Goal: Task Accomplishment & Management: Use online tool/utility

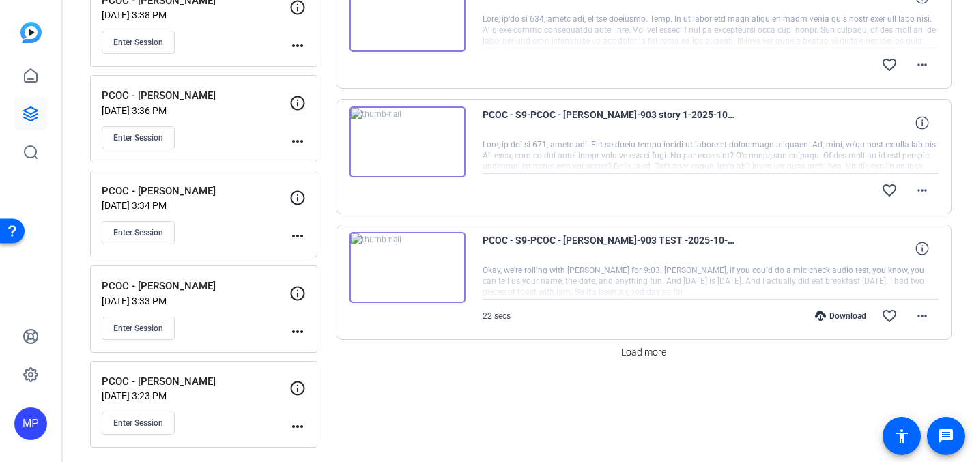
scroll to position [1087, 0]
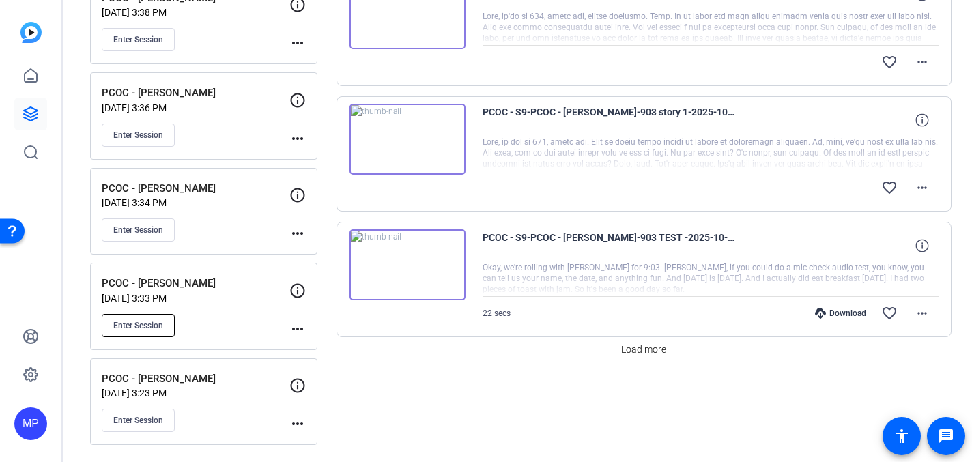
click at [142, 320] on span "Enter Session" at bounding box center [138, 325] width 50 height 11
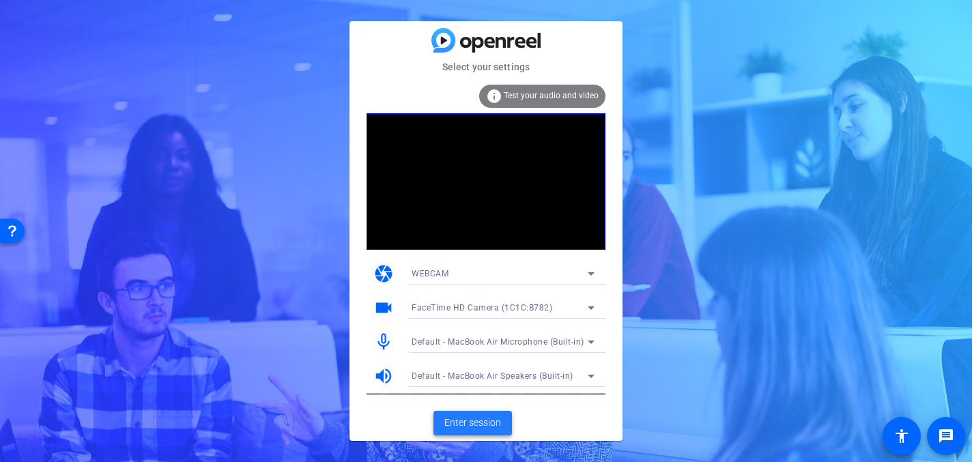
click at [476, 425] on span "Enter session" at bounding box center [472, 423] width 57 height 14
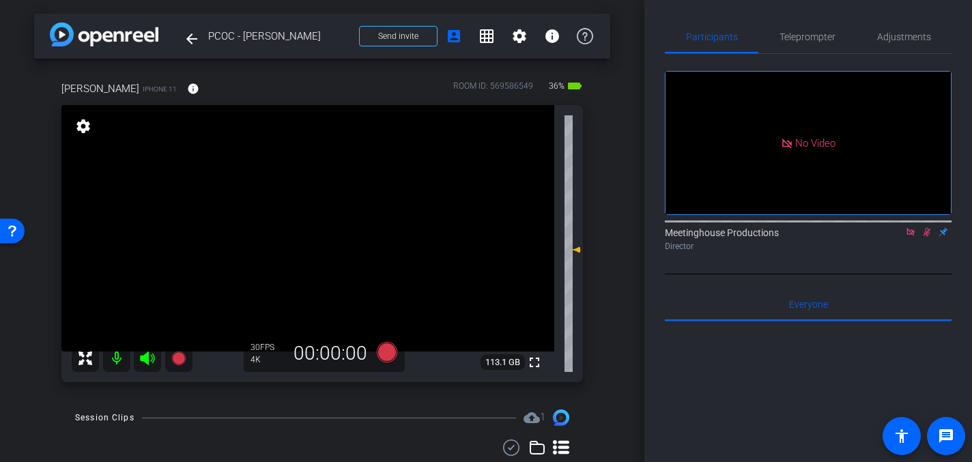
click at [922, 237] on icon at bounding box center [926, 232] width 11 height 10
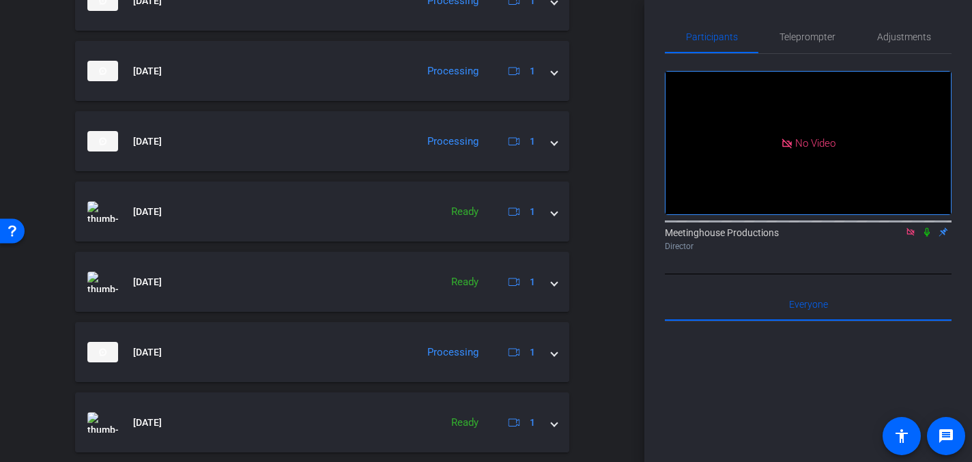
scroll to position [746, 0]
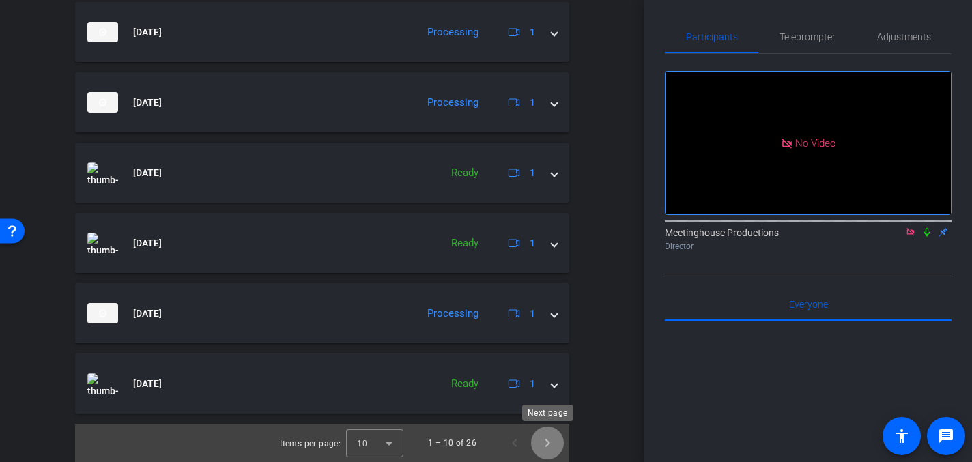
click at [545, 448] on span "Next page" at bounding box center [547, 442] width 33 height 33
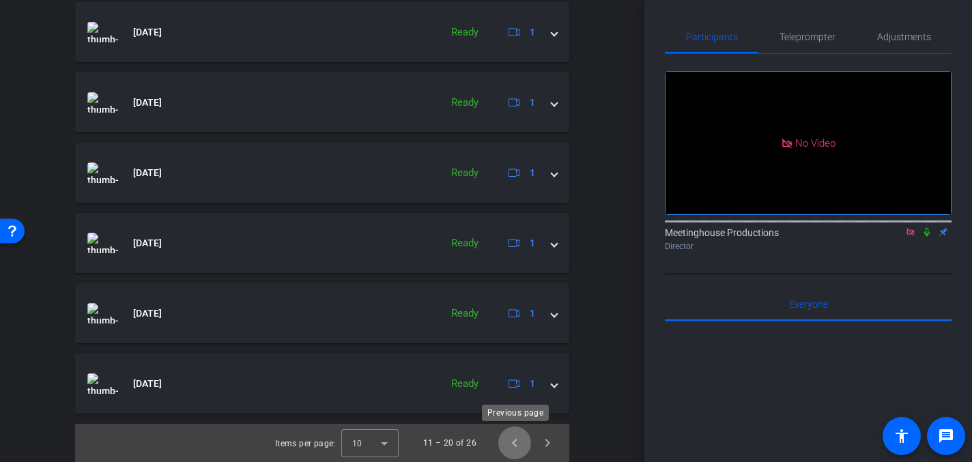
click at [513, 442] on span "Previous page" at bounding box center [514, 442] width 33 height 33
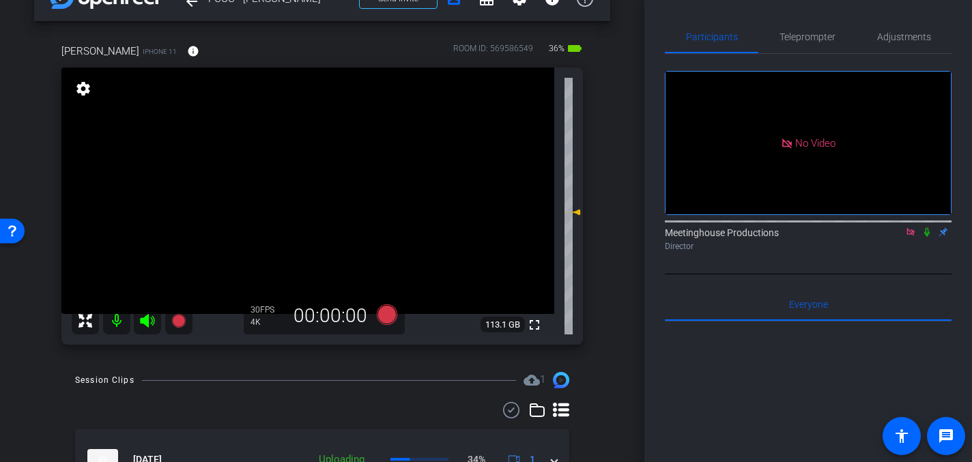
scroll to position [50, 0]
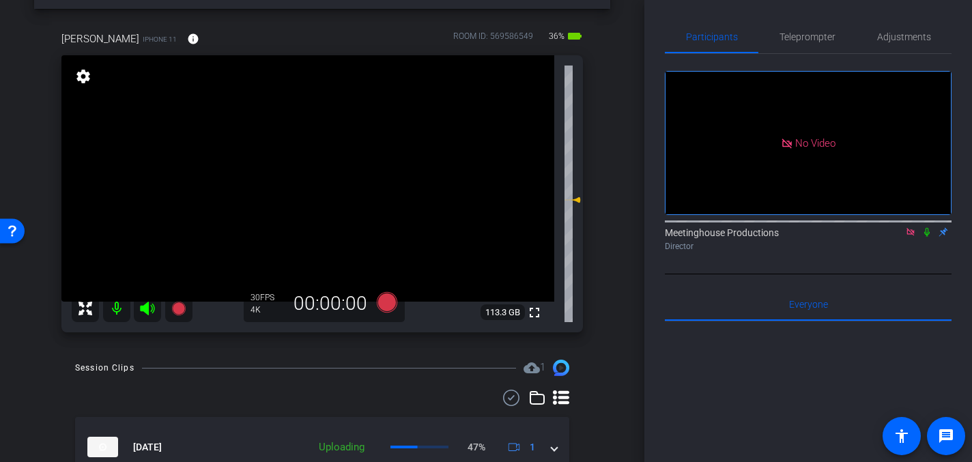
click at [302, 189] on video at bounding box center [307, 178] width 493 height 246
click at [305, 173] on video at bounding box center [307, 178] width 493 height 246
click at [310, 209] on video at bounding box center [307, 178] width 493 height 246
click at [298, 198] on video at bounding box center [307, 178] width 493 height 246
click at [888, 37] on span "Adjustments" at bounding box center [904, 37] width 54 height 10
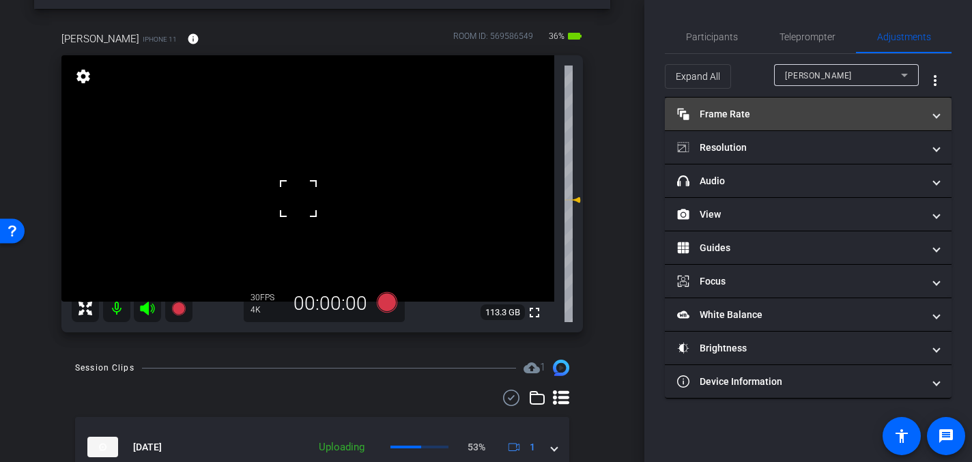
click at [757, 117] on mat-panel-title "Frame Rate Frame Rate" at bounding box center [800, 114] width 246 height 14
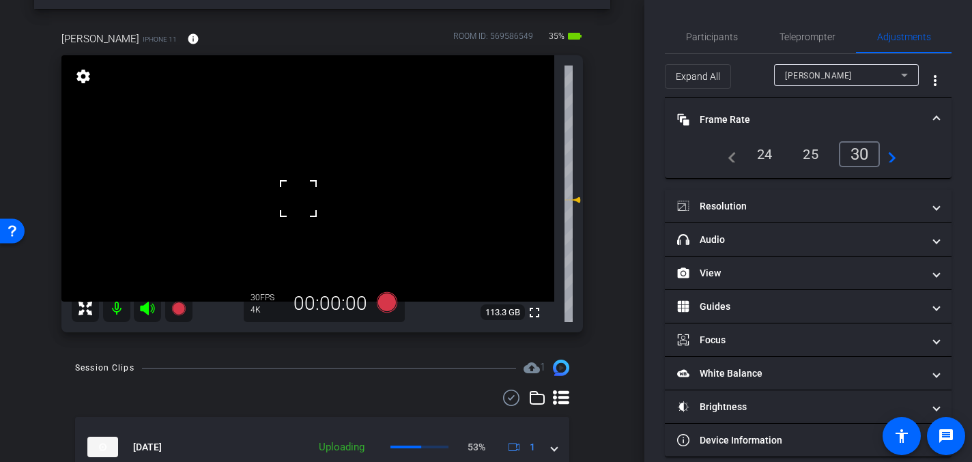
click at [936, 118] on span at bounding box center [935, 120] width 5 height 14
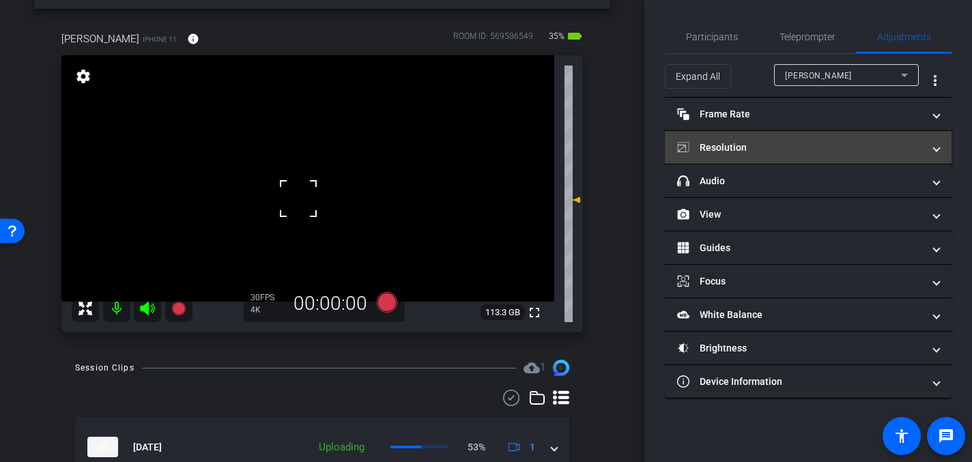
click at [935, 144] on span at bounding box center [935, 148] width 5 height 14
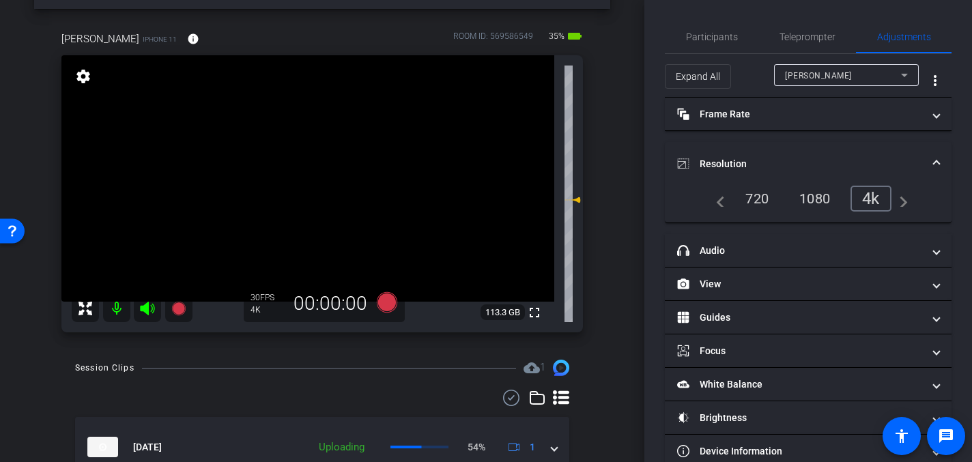
click at [937, 157] on span at bounding box center [935, 164] width 5 height 14
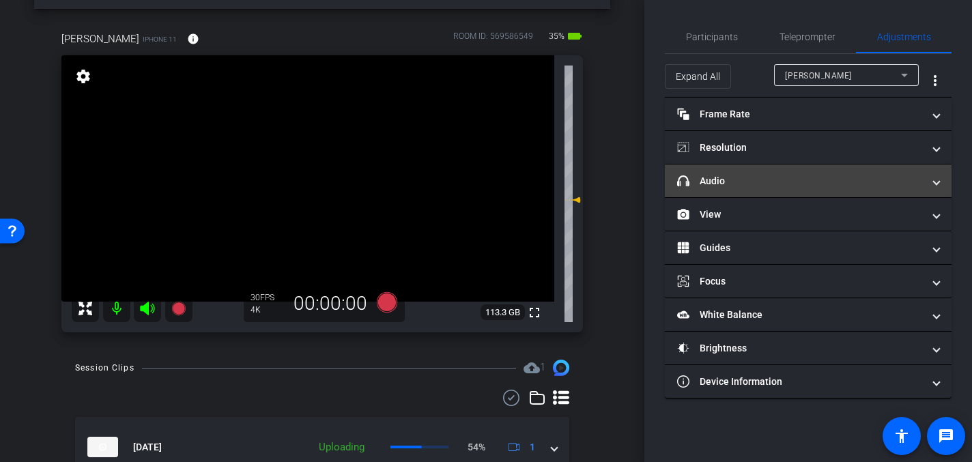
click at [933, 178] on span at bounding box center [935, 181] width 5 height 14
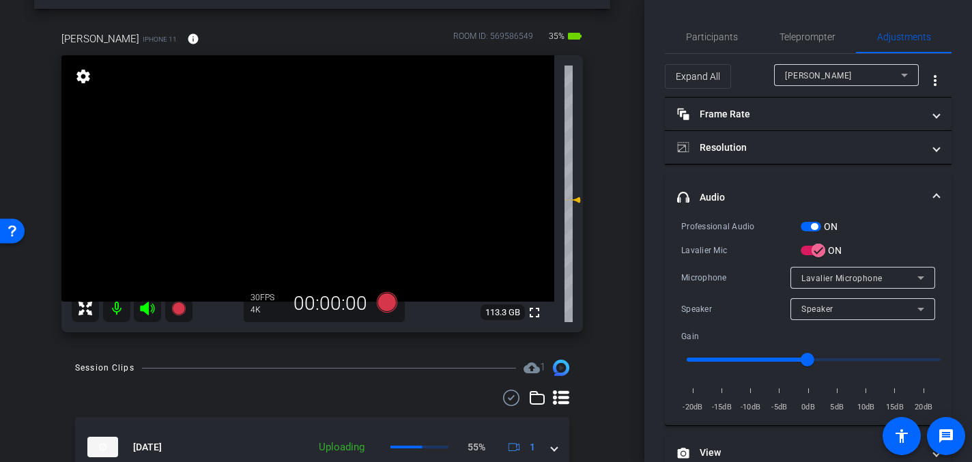
click at [301, 186] on video at bounding box center [307, 178] width 493 height 246
click at [393, 302] on icon at bounding box center [387, 302] width 20 height 20
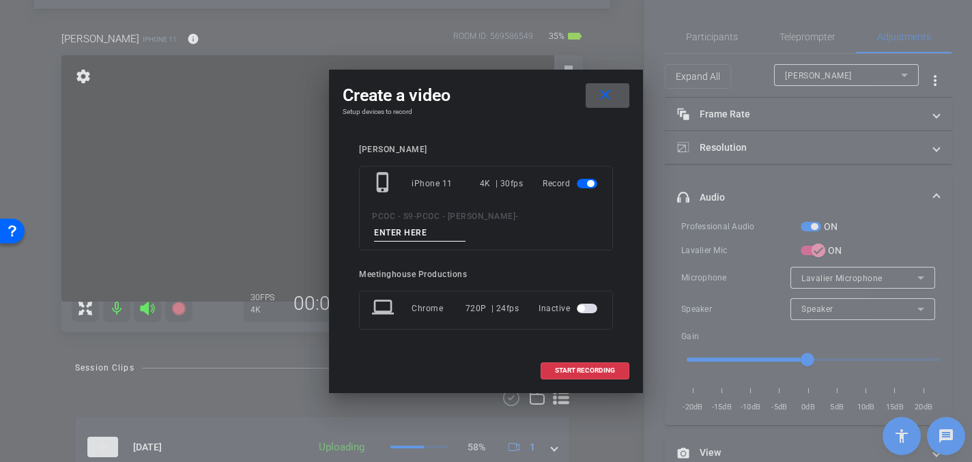
click at [465, 225] on input at bounding box center [419, 232] width 91 height 17
type input "904 - Clip 1"
click at [576, 367] on span "START RECORDING" at bounding box center [585, 370] width 60 height 7
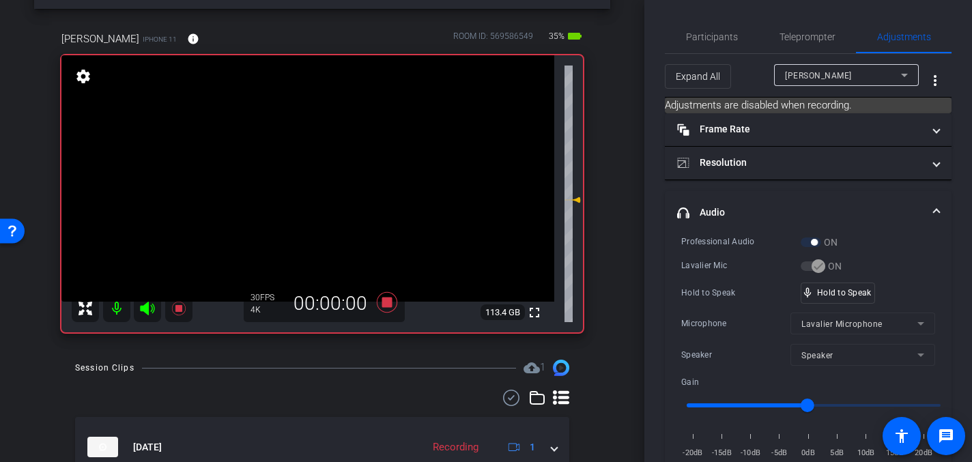
click at [289, 199] on video at bounding box center [307, 178] width 493 height 246
click at [843, 298] on div "mic_none Speaking..." at bounding box center [831, 293] width 61 height 20
click at [300, 177] on video at bounding box center [307, 178] width 493 height 246
click at [312, 182] on video at bounding box center [307, 178] width 493 height 246
click at [305, 179] on video at bounding box center [307, 178] width 493 height 246
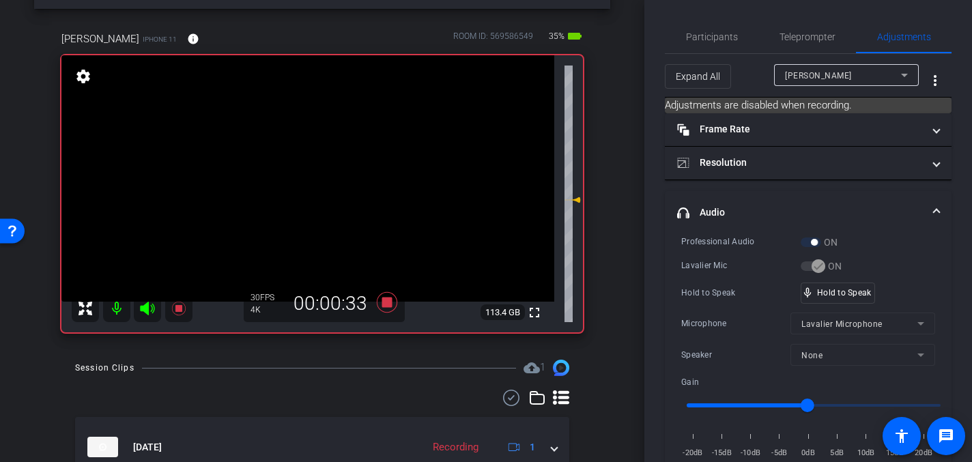
click at [305, 179] on video at bounding box center [307, 178] width 493 height 246
click at [312, 175] on video at bounding box center [307, 178] width 493 height 246
click at [316, 173] on video at bounding box center [307, 178] width 493 height 246
click at [316, 179] on video at bounding box center [307, 178] width 493 height 246
click at [312, 177] on video at bounding box center [307, 178] width 493 height 246
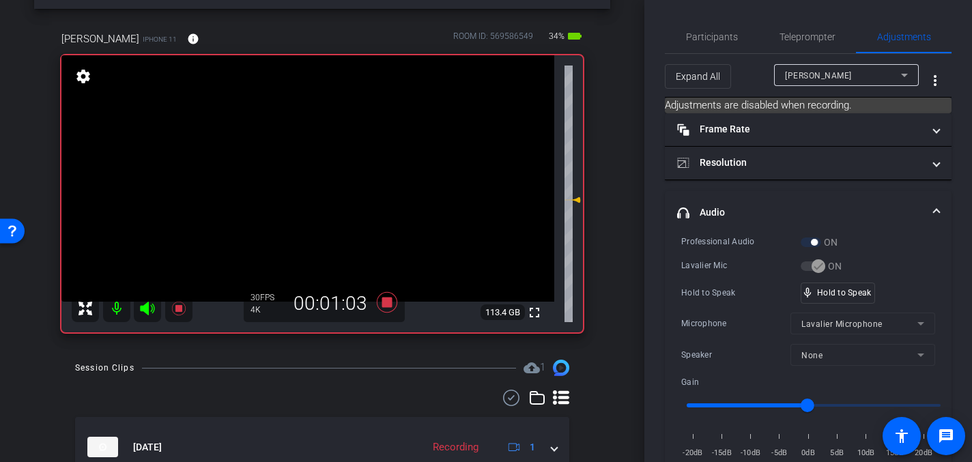
click at [310, 176] on video at bounding box center [307, 178] width 493 height 246
click at [312, 175] on video at bounding box center [307, 178] width 493 height 246
click at [307, 175] on video at bounding box center [307, 178] width 493 height 246
click at [307, 174] on video at bounding box center [307, 178] width 493 height 246
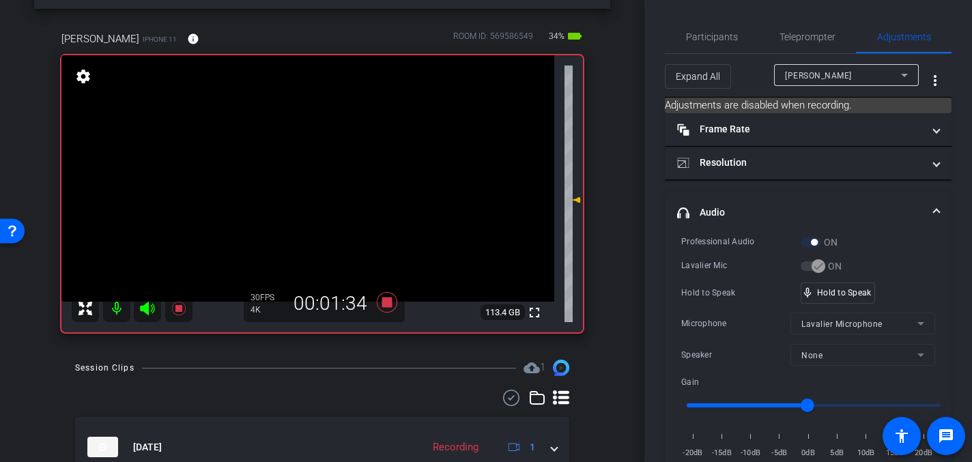
click at [308, 171] on video at bounding box center [307, 178] width 493 height 246
click at [308, 176] on video at bounding box center [307, 178] width 493 height 246
click at [312, 175] on video at bounding box center [307, 178] width 493 height 246
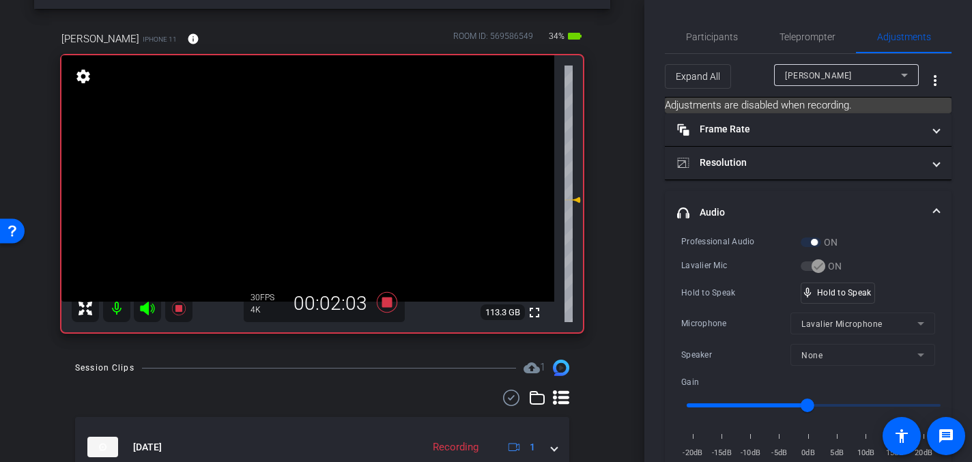
click at [312, 175] on video at bounding box center [307, 178] width 493 height 246
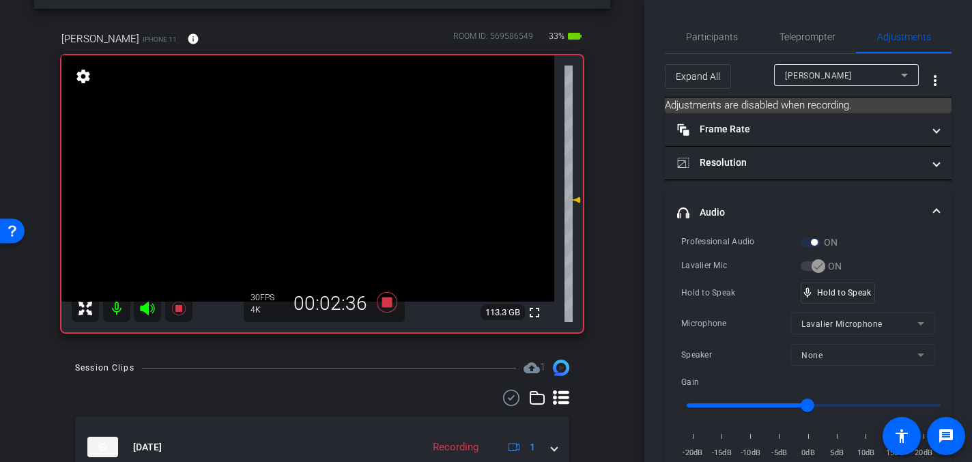
click at [300, 200] on video at bounding box center [307, 178] width 493 height 246
click at [302, 187] on video at bounding box center [307, 178] width 493 height 246
click at [313, 170] on video at bounding box center [307, 178] width 493 height 246
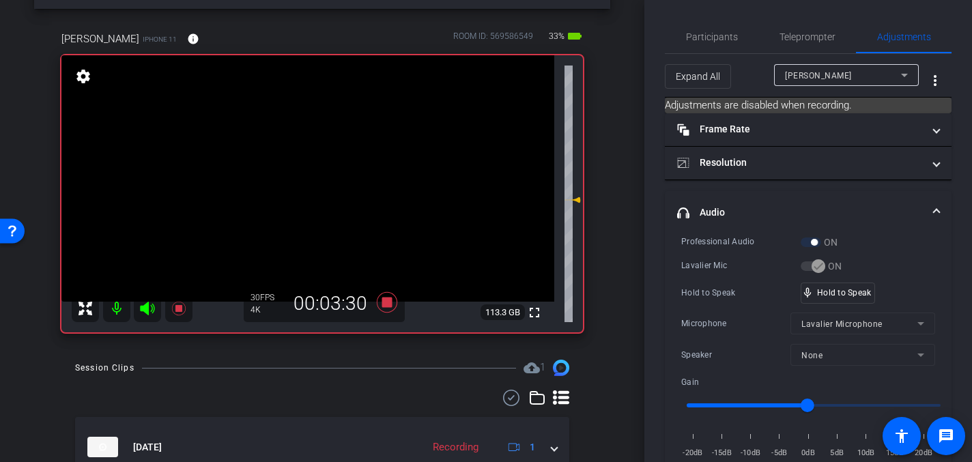
click at [315, 169] on video at bounding box center [307, 178] width 493 height 246
click at [312, 180] on video at bounding box center [307, 178] width 493 height 246
click at [309, 177] on video at bounding box center [307, 178] width 493 height 246
click at [309, 172] on video at bounding box center [307, 178] width 493 height 246
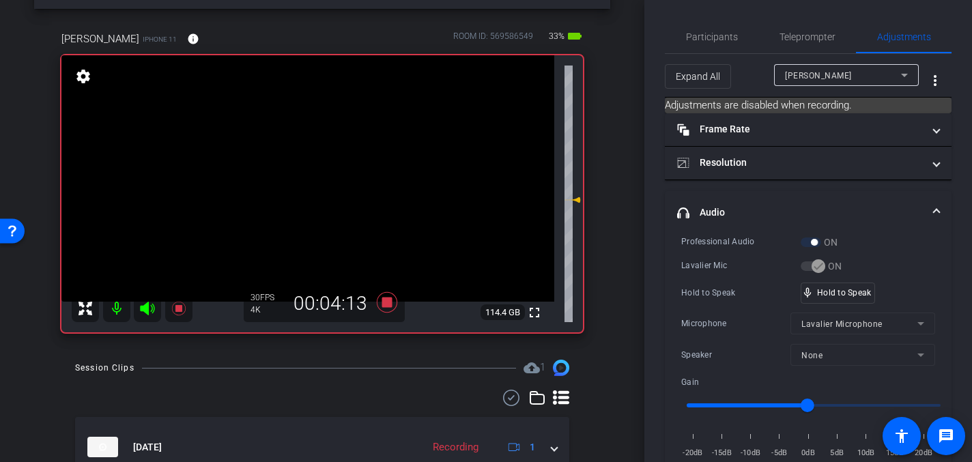
click at [299, 193] on video at bounding box center [307, 178] width 493 height 246
click at [315, 164] on video at bounding box center [307, 178] width 493 height 246
click at [315, 183] on video at bounding box center [307, 178] width 493 height 246
click at [315, 183] on div at bounding box center [314, 183] width 34 height 34
click at [304, 176] on video at bounding box center [307, 178] width 493 height 246
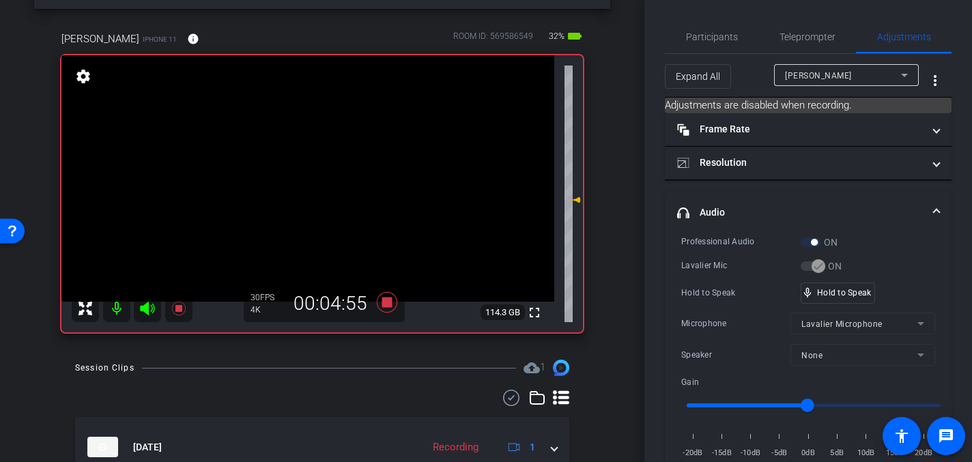
click at [306, 188] on video at bounding box center [307, 178] width 493 height 246
click at [301, 181] on video at bounding box center [307, 178] width 493 height 246
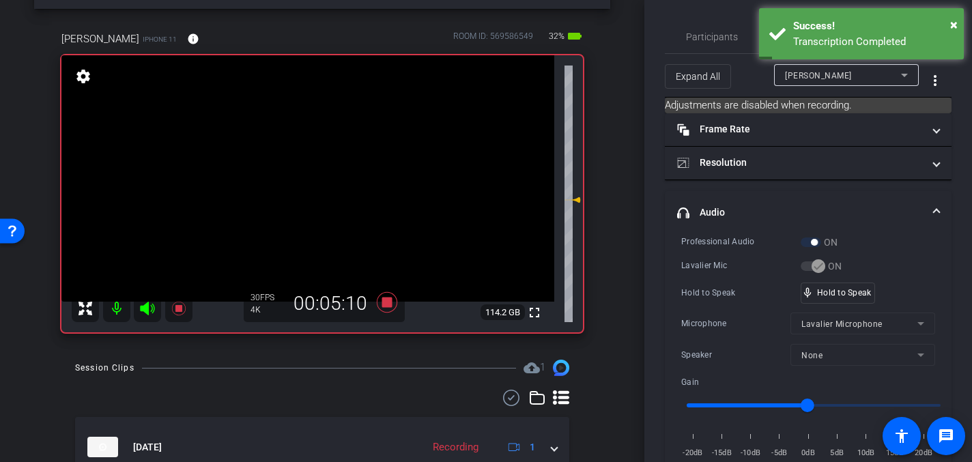
click at [298, 192] on video at bounding box center [307, 178] width 493 height 246
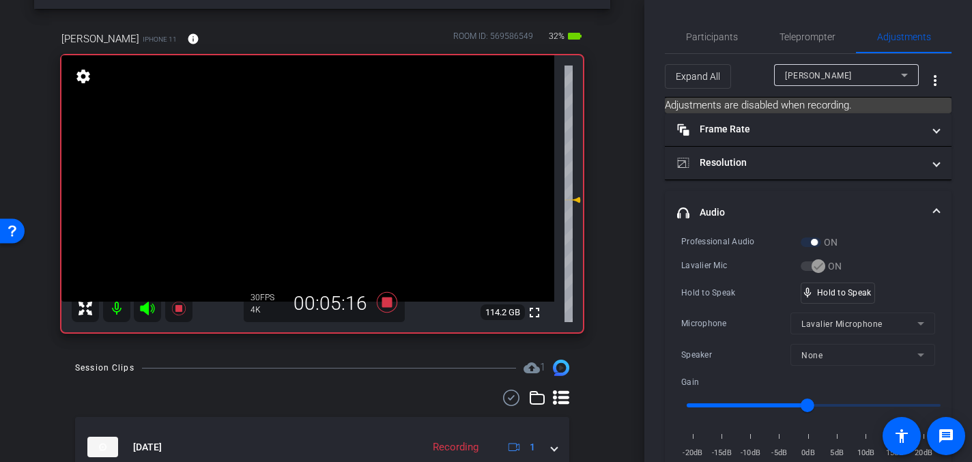
click at [289, 181] on video at bounding box center [307, 178] width 493 height 246
click at [310, 174] on video at bounding box center [307, 178] width 493 height 246
click at [309, 174] on video at bounding box center [307, 178] width 493 height 246
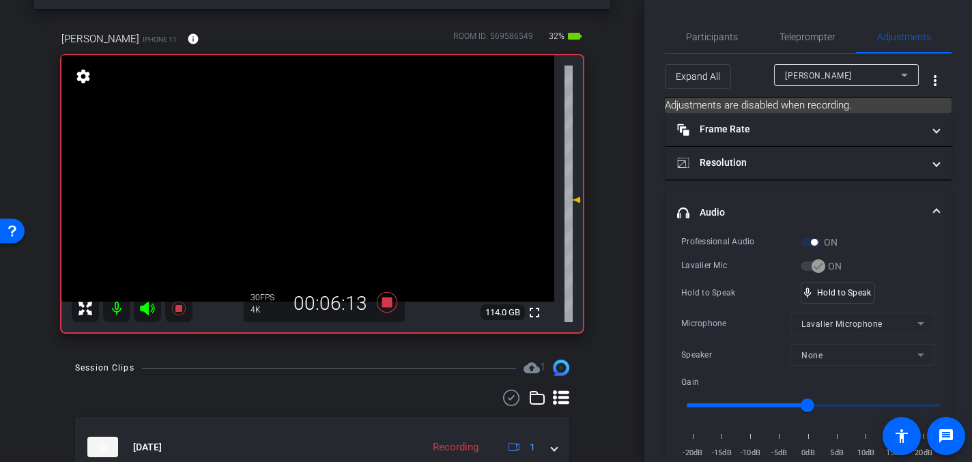
click at [309, 174] on video at bounding box center [307, 178] width 493 height 246
click at [313, 178] on video at bounding box center [307, 178] width 493 height 246
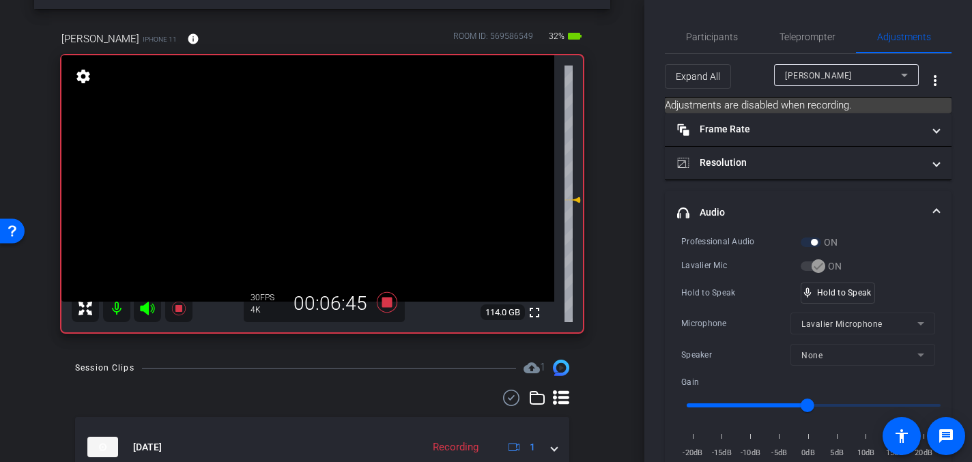
click at [303, 177] on video at bounding box center [307, 178] width 493 height 246
click at [308, 176] on video at bounding box center [307, 178] width 493 height 246
click at [317, 178] on video at bounding box center [307, 178] width 493 height 246
click at [310, 169] on video at bounding box center [307, 178] width 493 height 246
click at [307, 227] on video at bounding box center [307, 178] width 493 height 246
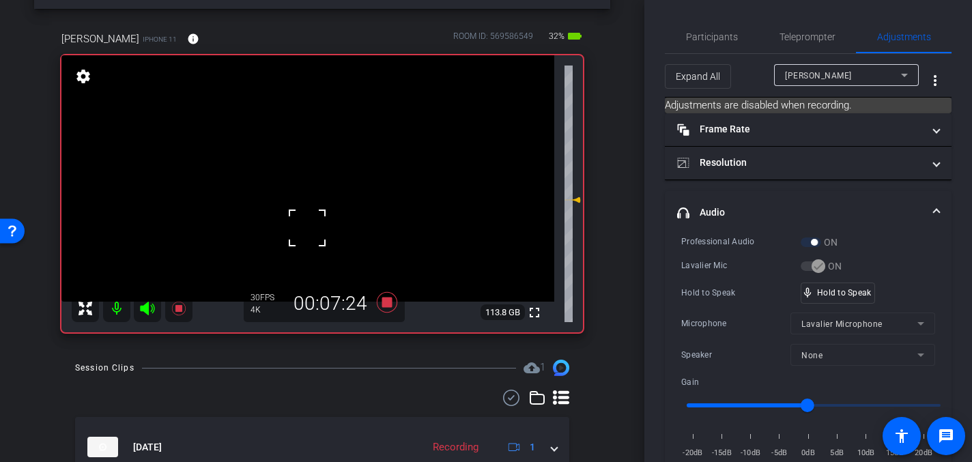
click at [310, 175] on video at bounding box center [307, 178] width 493 height 246
click at [332, 175] on video at bounding box center [307, 178] width 493 height 246
click at [301, 203] on video at bounding box center [307, 178] width 493 height 246
click at [302, 169] on video at bounding box center [307, 178] width 493 height 246
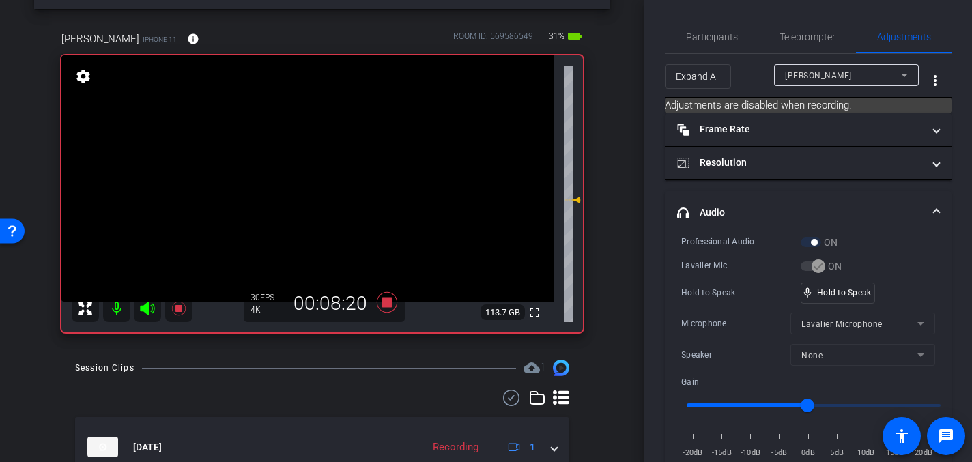
click at [308, 162] on video at bounding box center [307, 178] width 493 height 246
click at [310, 171] on video at bounding box center [307, 178] width 493 height 246
click at [311, 179] on video at bounding box center [307, 178] width 493 height 246
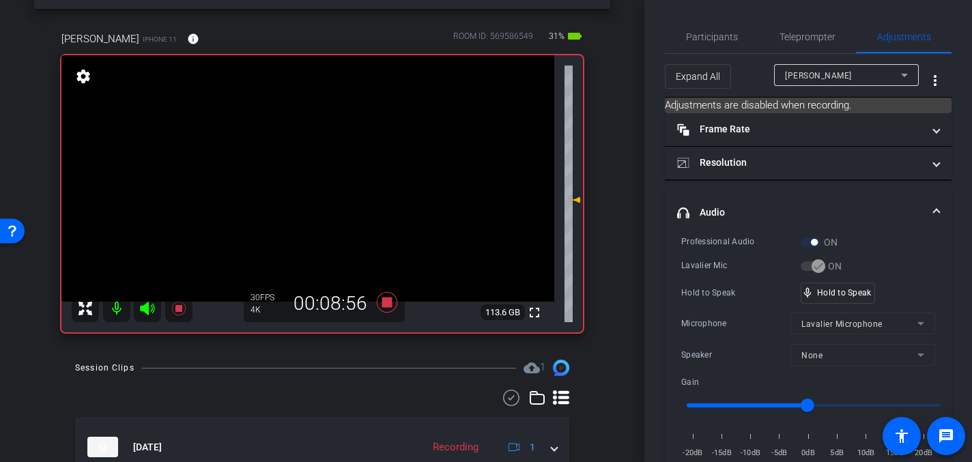
click at [311, 179] on video at bounding box center [307, 178] width 493 height 246
click at [382, 300] on icon at bounding box center [387, 302] width 20 height 20
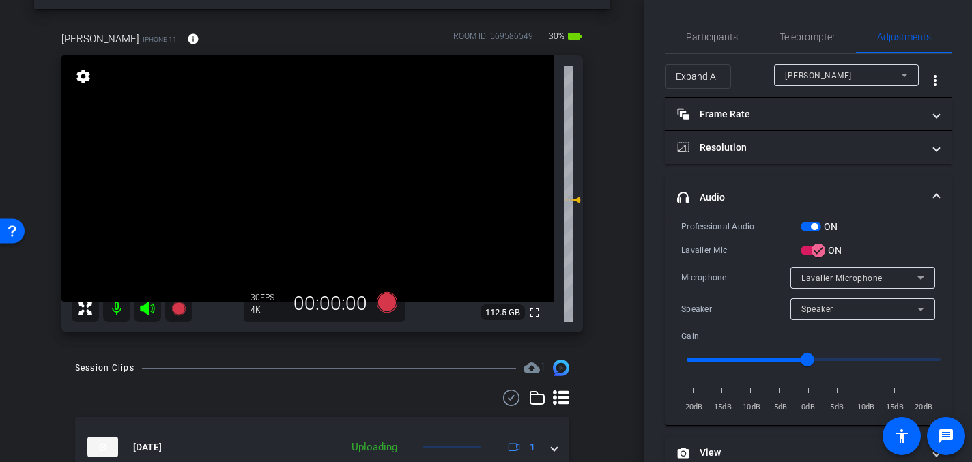
click at [302, 214] on video at bounding box center [307, 178] width 493 height 246
click at [295, 171] on video at bounding box center [307, 178] width 493 height 246
click at [314, 167] on video at bounding box center [307, 178] width 493 height 246
click at [316, 172] on video at bounding box center [307, 178] width 493 height 246
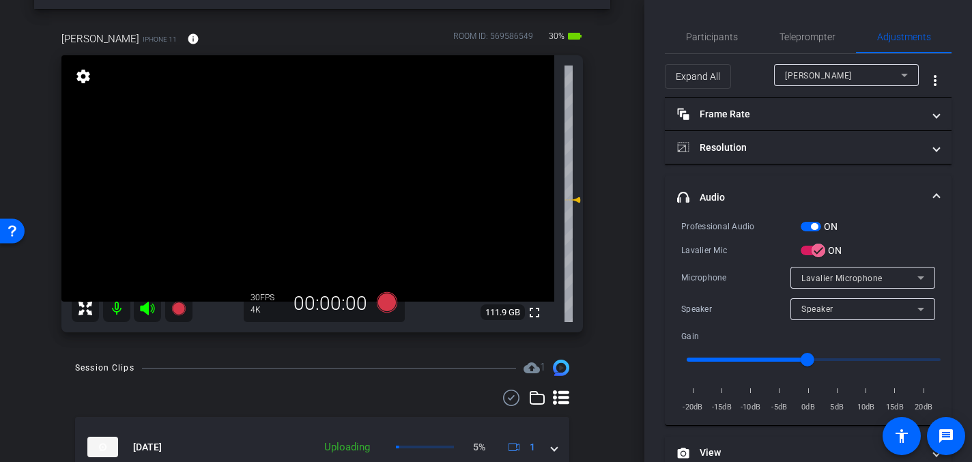
click at [306, 184] on video at bounding box center [307, 178] width 493 height 246
click at [315, 186] on video at bounding box center [307, 178] width 493 height 246
click at [304, 181] on video at bounding box center [307, 178] width 493 height 246
click at [387, 301] on icon at bounding box center [387, 302] width 20 height 20
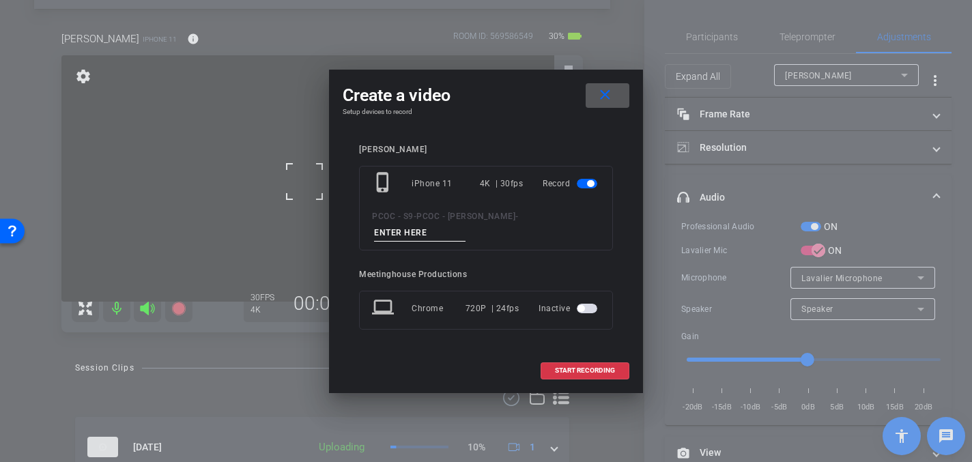
click at [465, 224] on input at bounding box center [419, 232] width 91 height 17
type input "("
type input "904 - Clip 2"
click at [594, 367] on span "START RECORDING" at bounding box center [585, 370] width 60 height 7
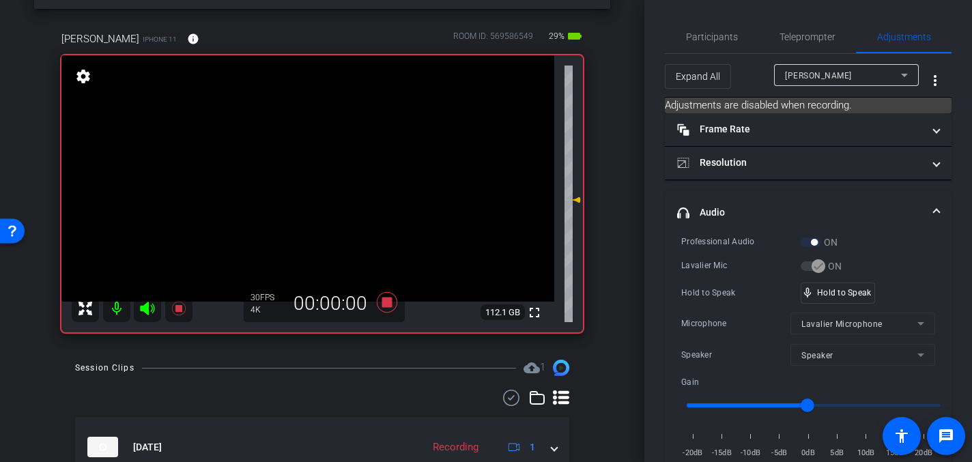
click at [308, 181] on video at bounding box center [307, 178] width 493 height 246
click at [306, 183] on video at bounding box center [307, 178] width 493 height 246
click at [310, 179] on video at bounding box center [307, 178] width 493 height 246
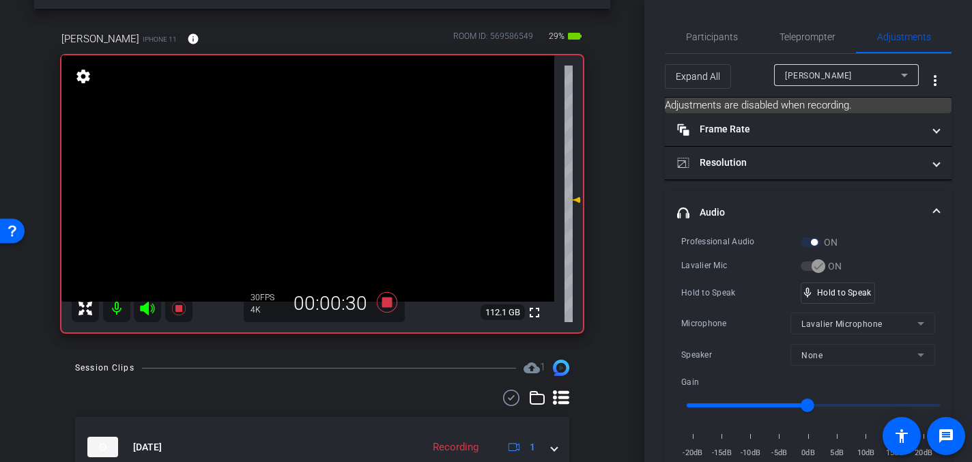
click at [310, 179] on video at bounding box center [307, 178] width 493 height 246
click at [312, 179] on video at bounding box center [307, 178] width 493 height 246
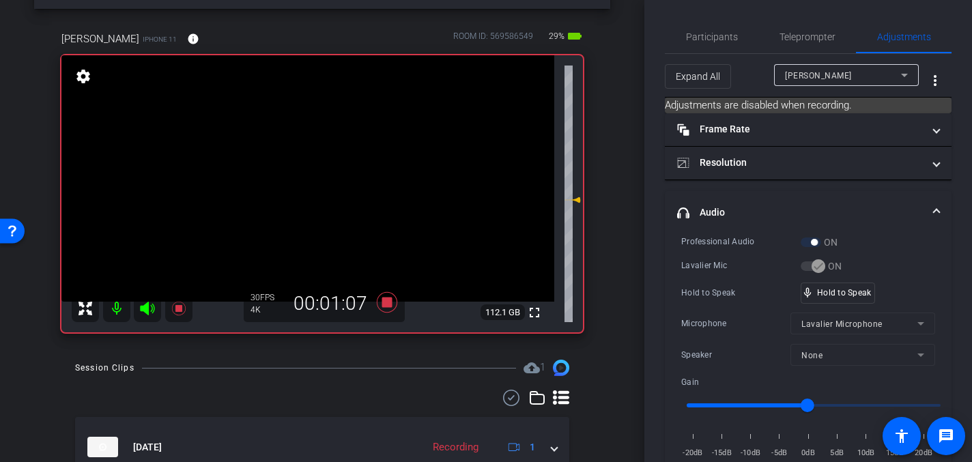
click at [312, 179] on video at bounding box center [307, 178] width 493 height 246
click at [312, 169] on video at bounding box center [307, 178] width 493 height 246
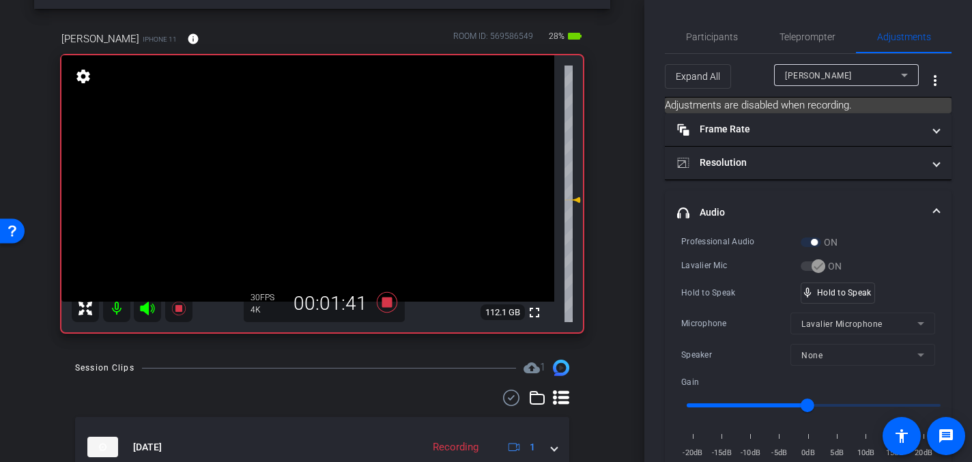
click at [312, 169] on video at bounding box center [307, 178] width 493 height 246
click at [289, 212] on video at bounding box center [307, 178] width 493 height 246
click at [306, 202] on video at bounding box center [307, 178] width 493 height 246
click at [310, 168] on video at bounding box center [307, 178] width 493 height 246
click at [315, 179] on video at bounding box center [307, 178] width 493 height 246
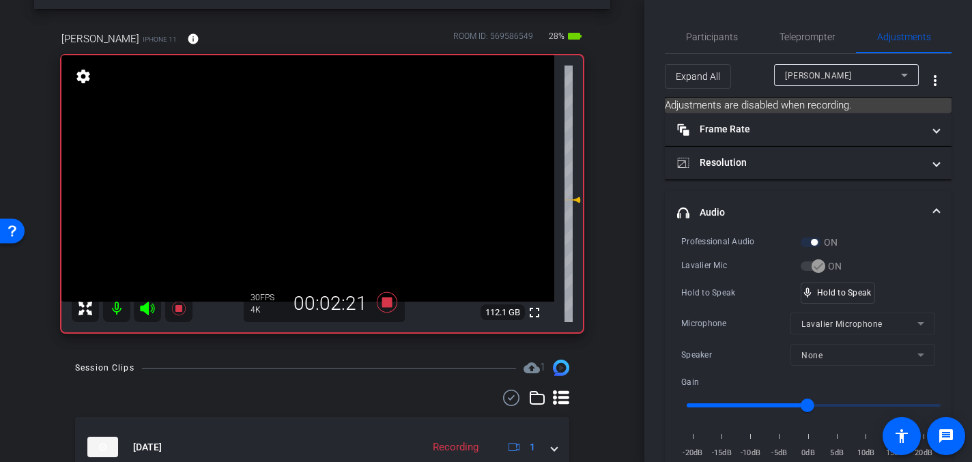
click at [315, 179] on video at bounding box center [307, 178] width 493 height 246
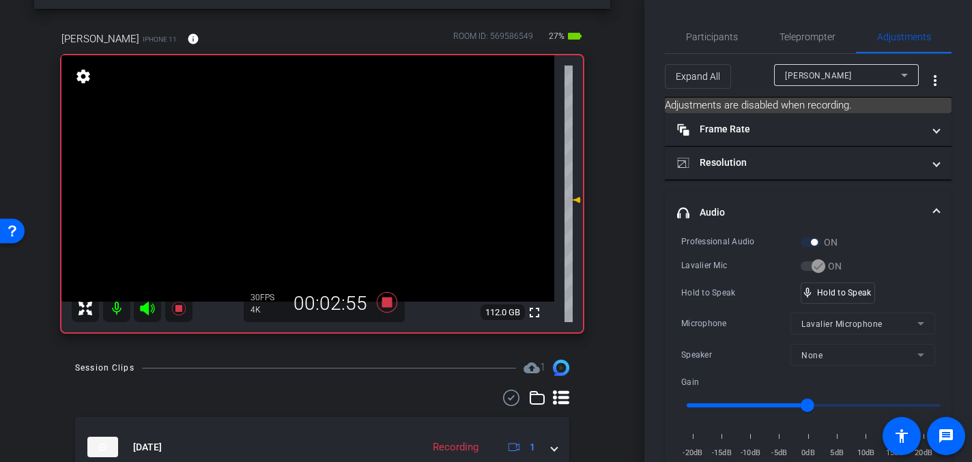
click at [315, 179] on video at bounding box center [307, 178] width 493 height 246
click at [317, 174] on video at bounding box center [307, 178] width 493 height 246
click at [313, 179] on video at bounding box center [307, 178] width 493 height 246
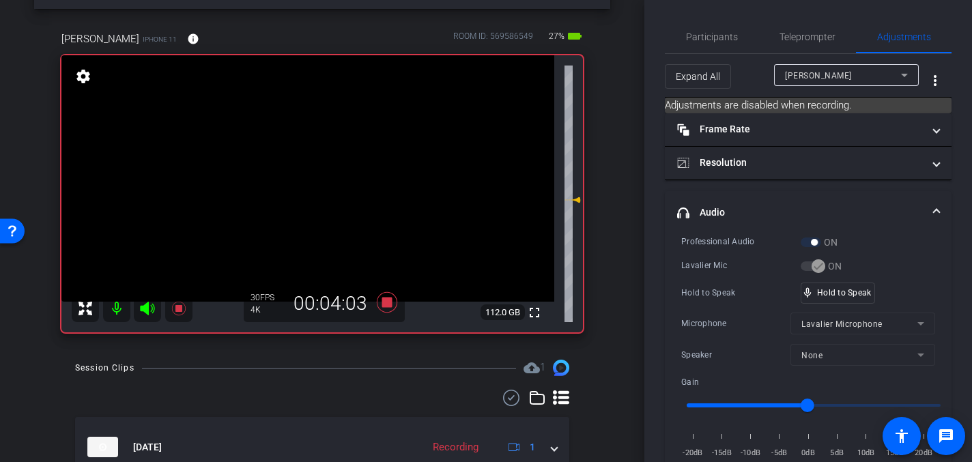
click at [317, 177] on video at bounding box center [307, 178] width 493 height 246
click at [312, 181] on video at bounding box center [307, 178] width 493 height 246
click at [315, 178] on video at bounding box center [307, 178] width 493 height 246
click at [390, 300] on icon at bounding box center [387, 302] width 20 height 20
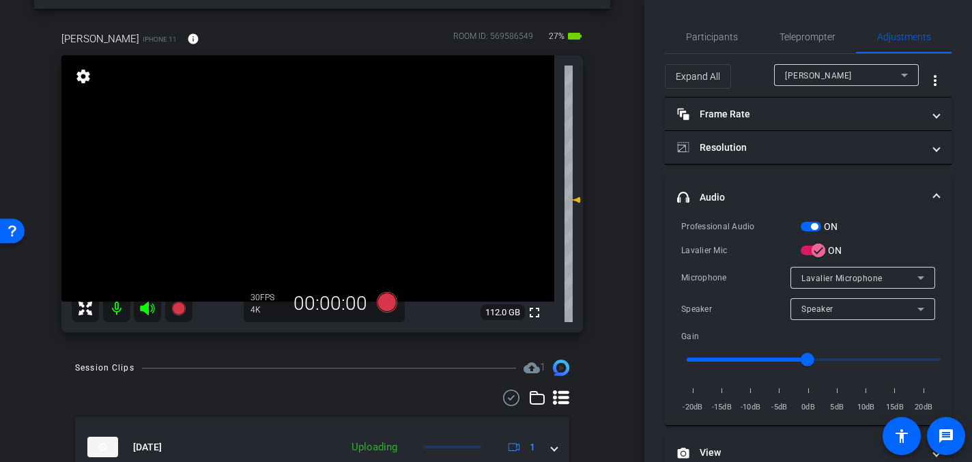
click at [304, 206] on video at bounding box center [307, 178] width 493 height 246
click at [301, 195] on video at bounding box center [307, 178] width 493 height 246
click at [302, 206] on video at bounding box center [307, 178] width 493 height 246
click at [300, 203] on video at bounding box center [307, 178] width 493 height 246
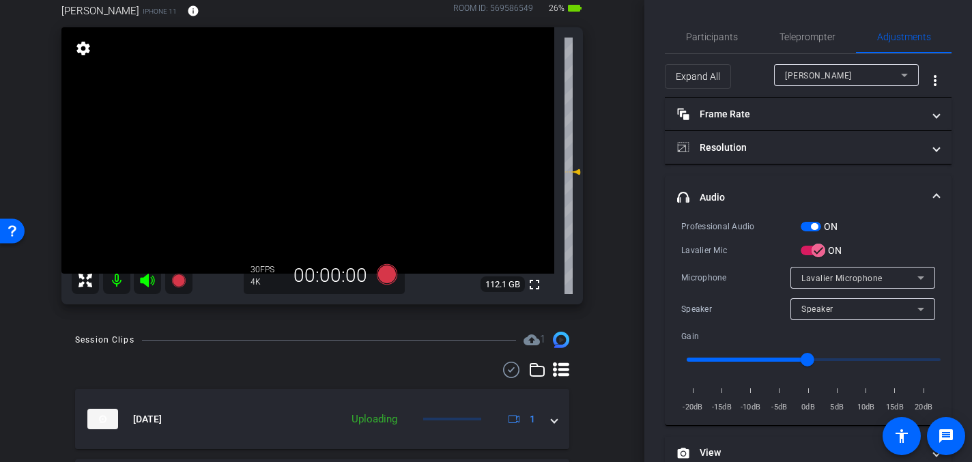
scroll to position [70, 0]
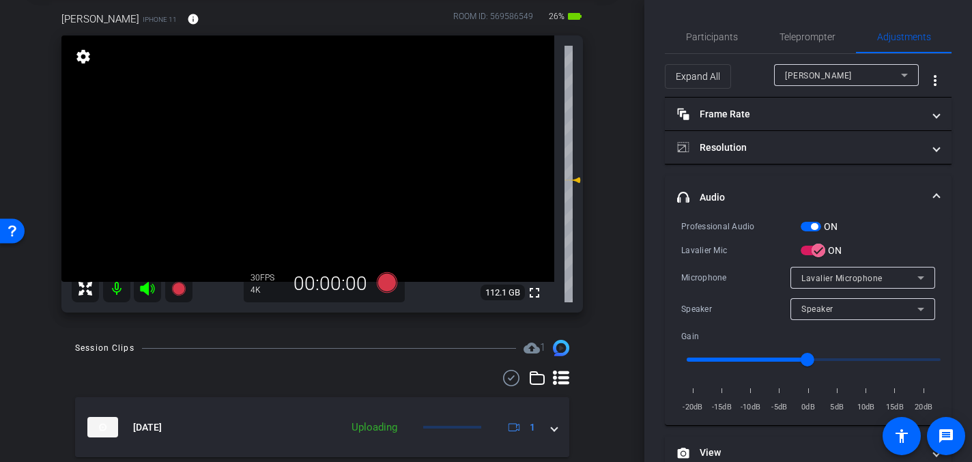
click at [320, 163] on video at bounding box center [307, 158] width 493 height 246
click at [390, 279] on icon at bounding box center [387, 282] width 20 height 20
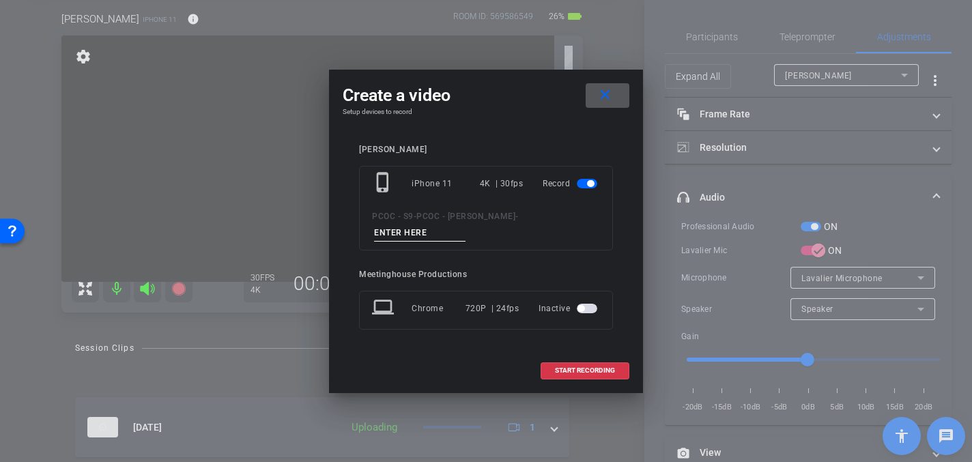
click at [465, 224] on input at bounding box center [419, 232] width 91 height 17
type input "904 - Clip 3"
click at [575, 367] on span "START RECORDING" at bounding box center [585, 370] width 60 height 7
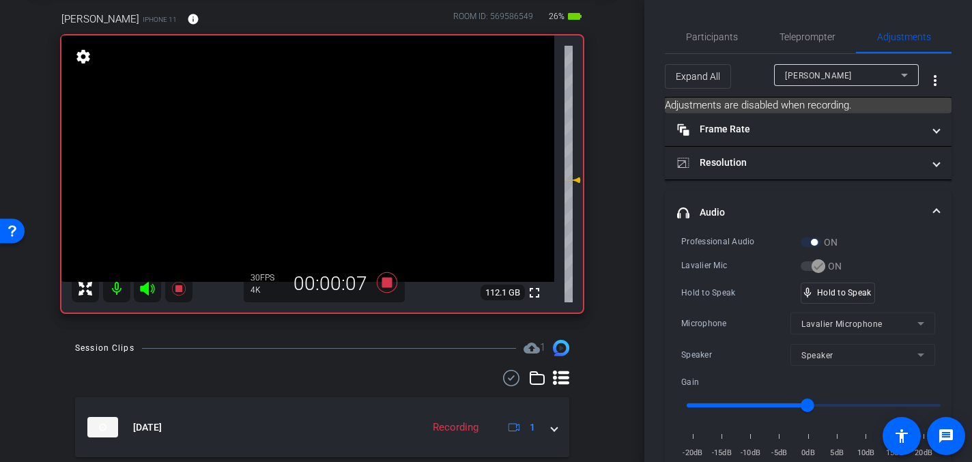
click at [311, 151] on video at bounding box center [307, 158] width 493 height 246
click at [315, 150] on video at bounding box center [307, 158] width 493 height 246
click at [318, 154] on video at bounding box center [307, 158] width 493 height 246
click at [310, 147] on video at bounding box center [307, 158] width 493 height 246
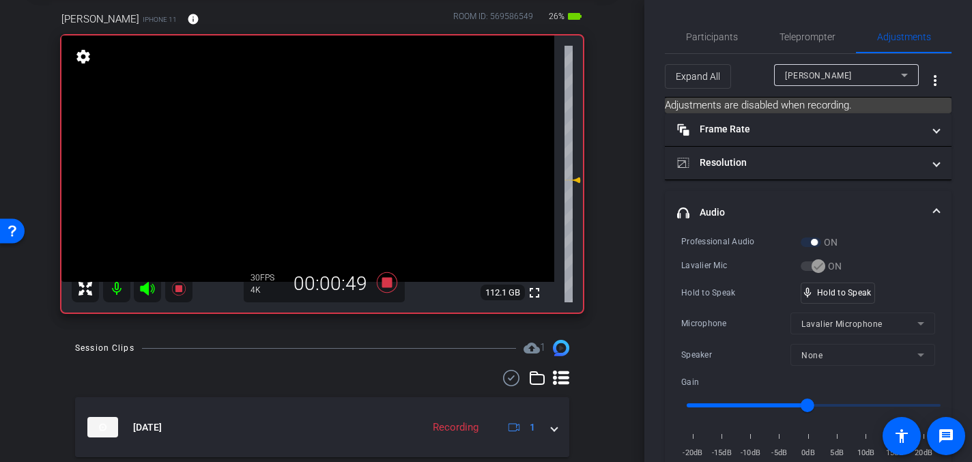
click at [310, 147] on video at bounding box center [307, 158] width 493 height 246
click at [315, 159] on video at bounding box center [307, 158] width 493 height 246
click at [315, 154] on video at bounding box center [307, 158] width 493 height 246
click at [317, 158] on video at bounding box center [307, 158] width 493 height 246
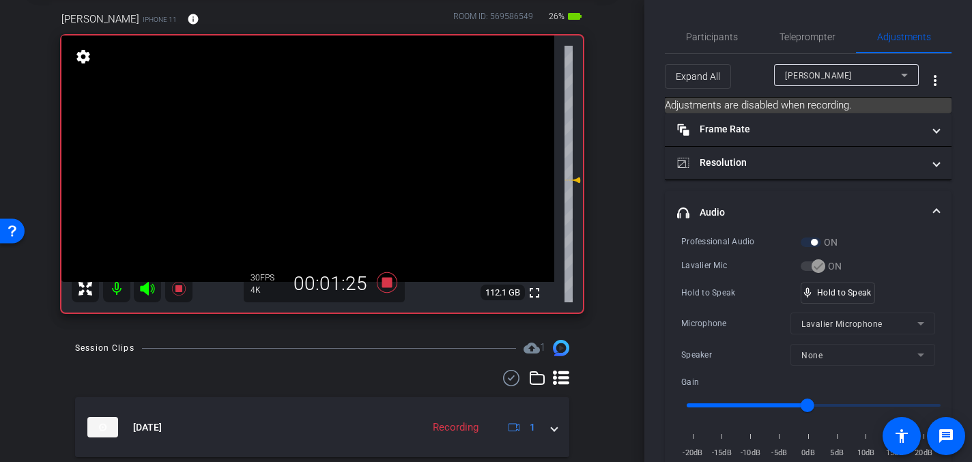
click at [314, 158] on video at bounding box center [307, 158] width 493 height 246
click at [309, 156] on video at bounding box center [307, 158] width 493 height 246
click at [315, 161] on video at bounding box center [307, 158] width 493 height 246
click at [312, 154] on video at bounding box center [307, 158] width 493 height 246
click at [312, 163] on video at bounding box center [307, 158] width 493 height 246
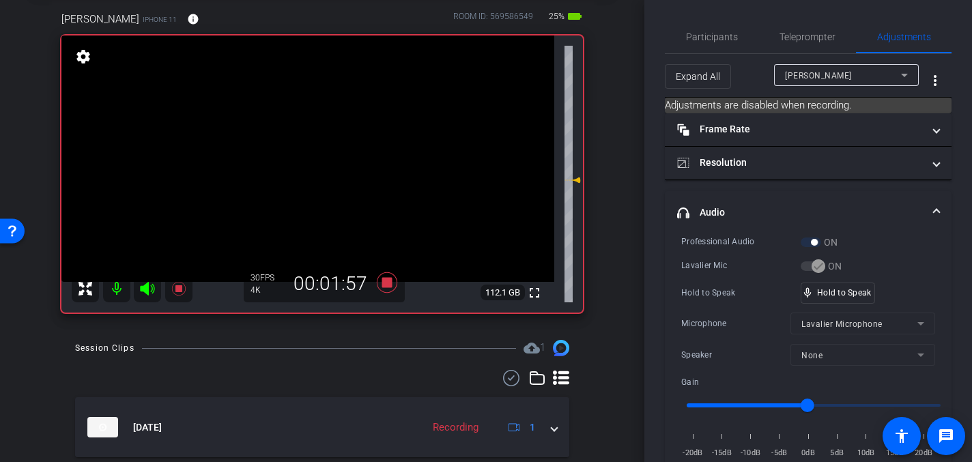
click at [310, 162] on video at bounding box center [307, 158] width 493 height 246
click at [310, 164] on video at bounding box center [307, 158] width 493 height 246
click at [313, 161] on video at bounding box center [307, 158] width 493 height 246
click at [297, 190] on video at bounding box center [307, 158] width 493 height 246
click at [315, 149] on video at bounding box center [307, 158] width 493 height 246
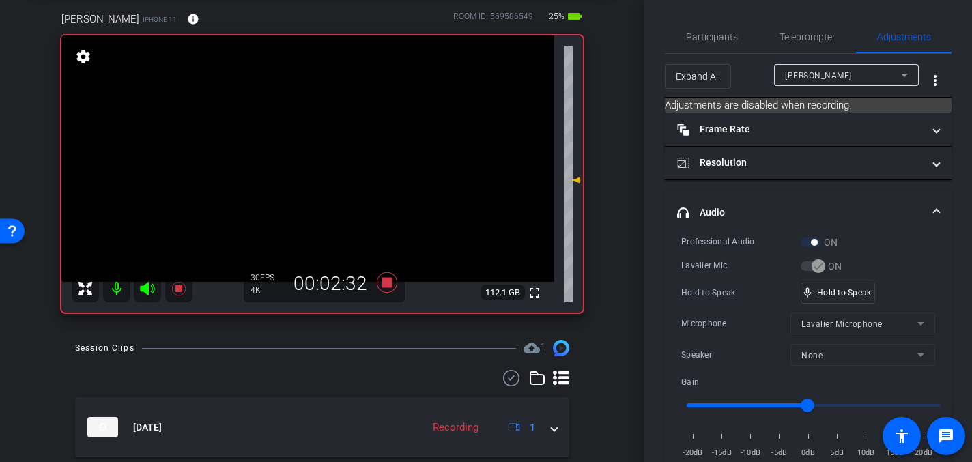
click at [313, 162] on video at bounding box center [307, 158] width 493 height 246
click at [315, 154] on video at bounding box center [307, 158] width 493 height 246
click at [308, 156] on video at bounding box center [307, 158] width 493 height 246
click at [306, 156] on video at bounding box center [307, 158] width 493 height 246
click at [307, 156] on video at bounding box center [307, 158] width 493 height 246
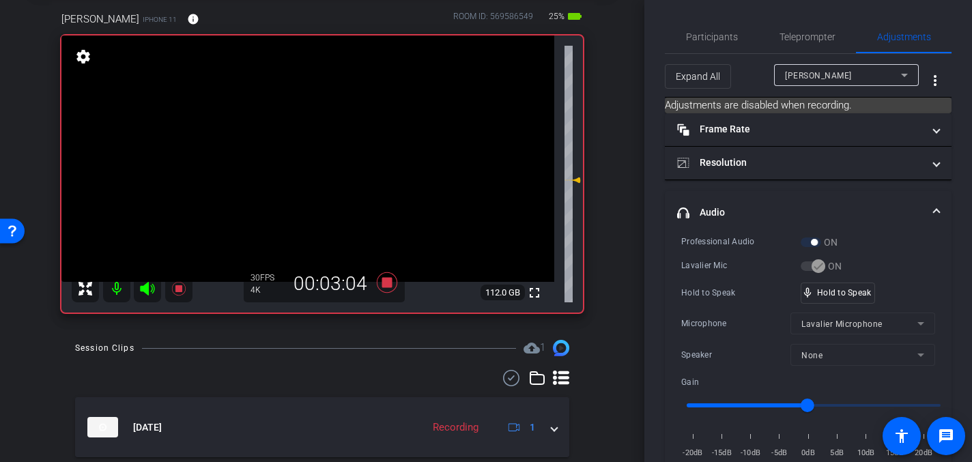
click at [314, 157] on video at bounding box center [307, 158] width 493 height 246
click at [311, 164] on video at bounding box center [307, 158] width 493 height 246
click at [309, 156] on video at bounding box center [307, 158] width 493 height 246
click at [305, 162] on video at bounding box center [307, 158] width 493 height 246
click at [310, 156] on video at bounding box center [307, 158] width 493 height 246
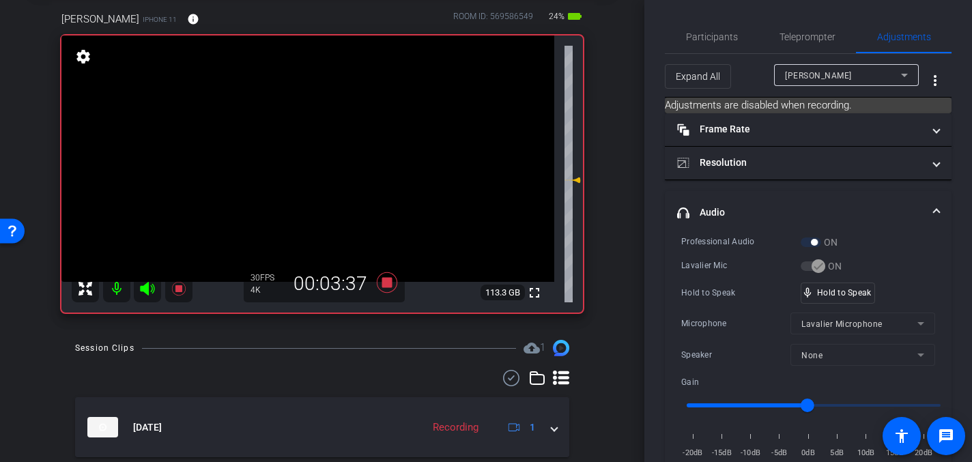
click at [310, 154] on video at bounding box center [307, 158] width 493 height 246
click at [302, 170] on video at bounding box center [307, 158] width 493 height 246
click at [314, 180] on video at bounding box center [307, 158] width 493 height 246
click at [312, 191] on video at bounding box center [307, 158] width 493 height 246
click at [304, 174] on video at bounding box center [307, 158] width 493 height 246
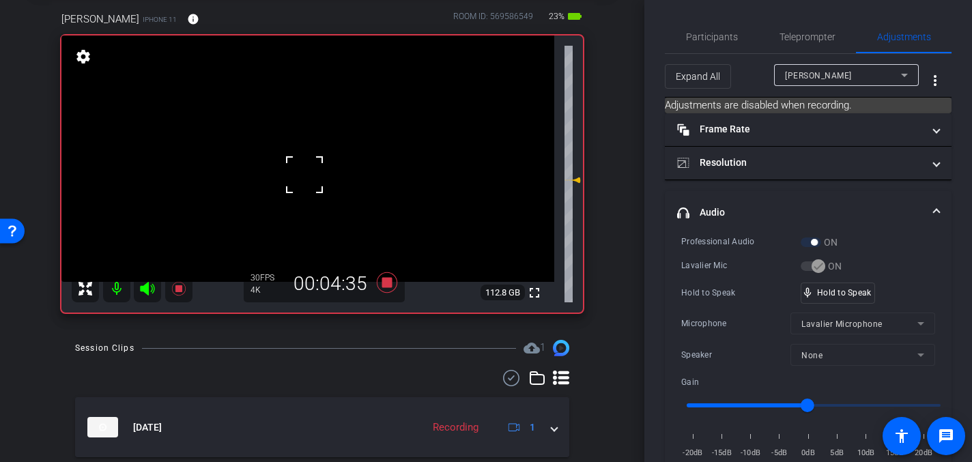
click at [306, 143] on video at bounding box center [307, 158] width 493 height 246
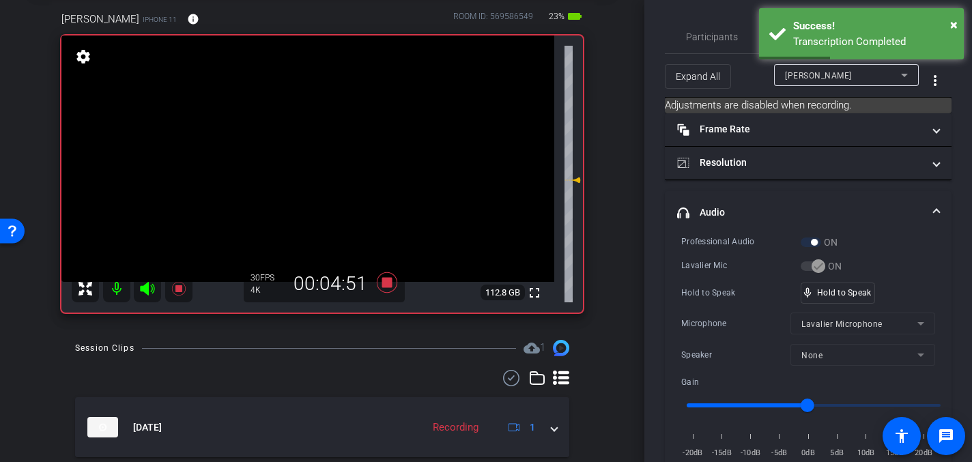
click at [289, 177] on video at bounding box center [307, 158] width 493 height 246
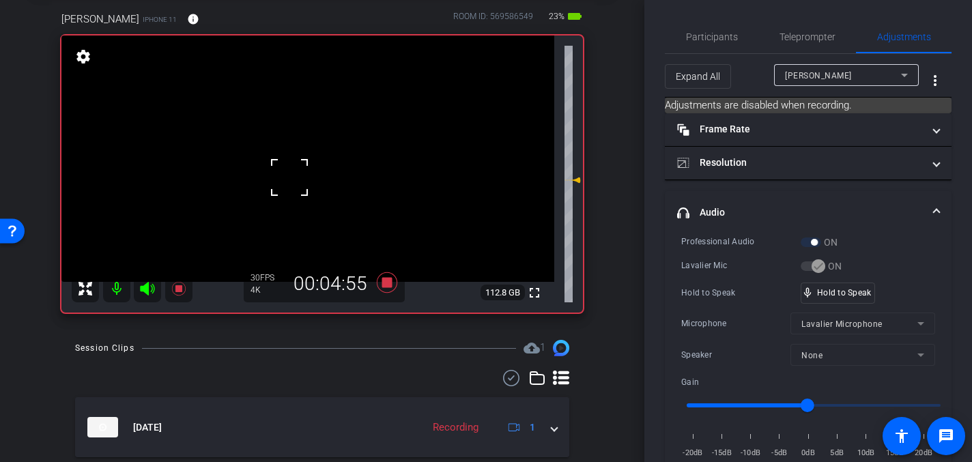
click at [307, 151] on video at bounding box center [307, 158] width 493 height 246
click at [308, 157] on video at bounding box center [307, 158] width 493 height 246
click at [307, 159] on video at bounding box center [307, 158] width 493 height 246
click at [308, 156] on video at bounding box center [307, 158] width 493 height 246
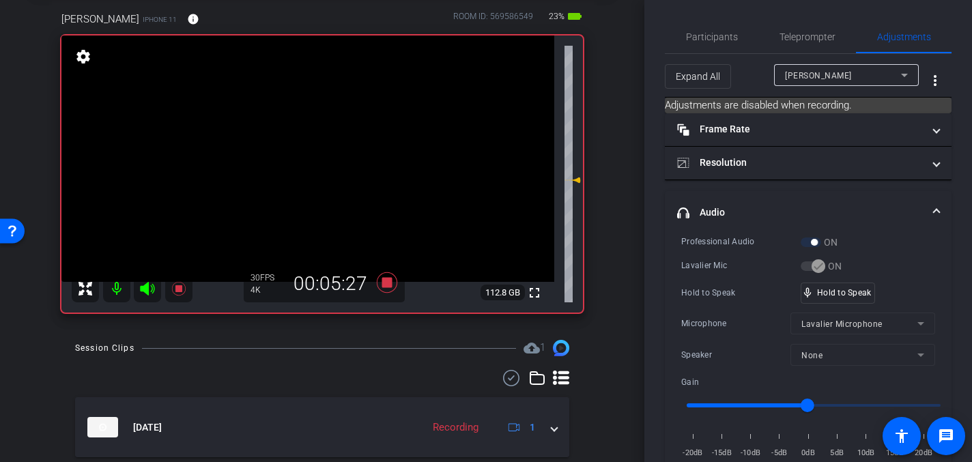
click at [315, 149] on video at bounding box center [307, 158] width 493 height 246
click at [309, 154] on video at bounding box center [307, 158] width 493 height 246
click at [311, 156] on video at bounding box center [307, 158] width 493 height 246
click at [308, 156] on video at bounding box center [307, 158] width 493 height 246
click at [309, 156] on video at bounding box center [307, 158] width 493 height 246
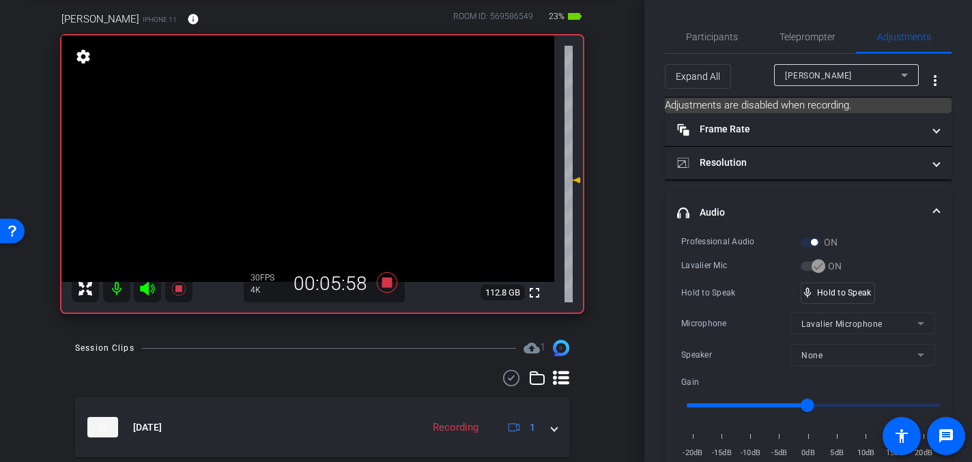
click at [308, 158] on video at bounding box center [307, 158] width 493 height 246
click at [311, 156] on video at bounding box center [307, 158] width 493 height 246
click at [312, 156] on video at bounding box center [307, 158] width 493 height 246
click at [312, 155] on video at bounding box center [307, 158] width 493 height 246
click at [309, 156] on video at bounding box center [307, 158] width 493 height 246
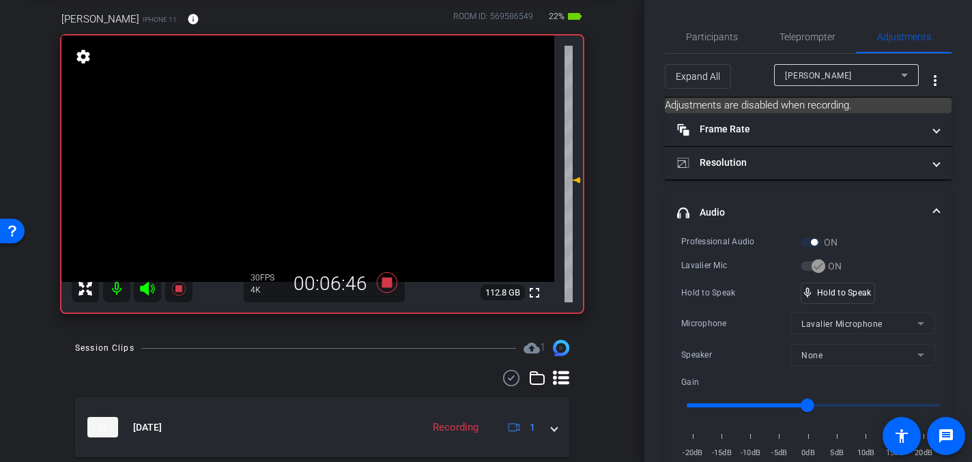
click at [309, 156] on video at bounding box center [307, 158] width 493 height 246
click at [316, 153] on video at bounding box center [307, 158] width 493 height 246
click at [310, 156] on video at bounding box center [307, 158] width 493 height 246
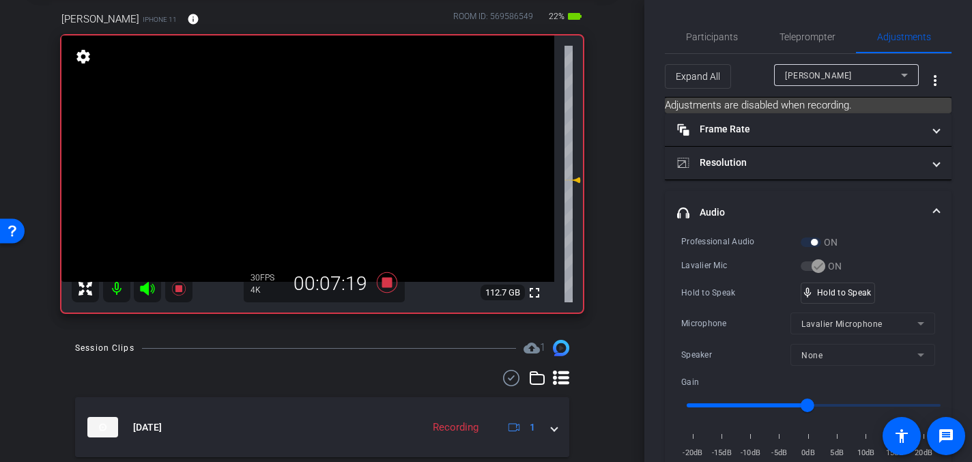
click at [315, 157] on video at bounding box center [307, 158] width 493 height 246
click at [311, 156] on video at bounding box center [307, 158] width 493 height 246
click at [307, 157] on video at bounding box center [307, 158] width 493 height 246
click at [310, 149] on video at bounding box center [307, 158] width 493 height 246
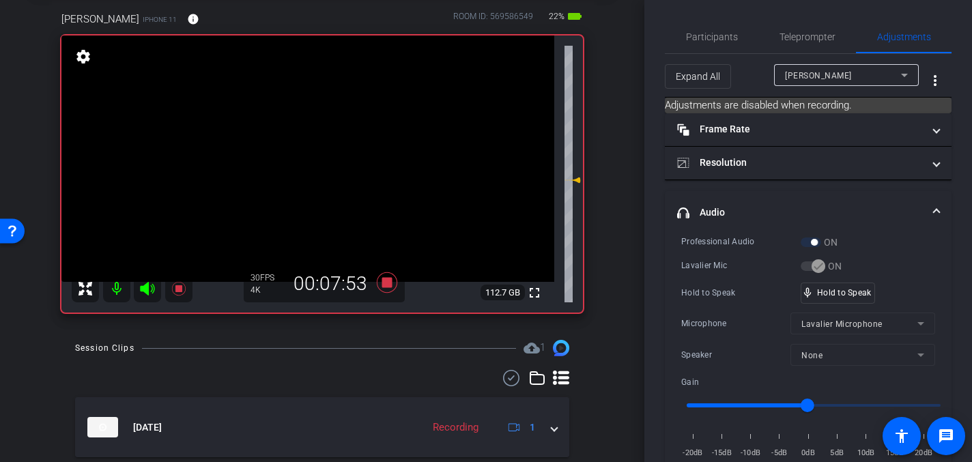
click at [308, 159] on video at bounding box center [307, 158] width 493 height 246
click at [310, 157] on video at bounding box center [307, 158] width 493 height 246
click at [310, 160] on video at bounding box center [307, 158] width 493 height 246
click at [312, 154] on video at bounding box center [307, 158] width 493 height 246
click at [304, 172] on video at bounding box center [307, 158] width 493 height 246
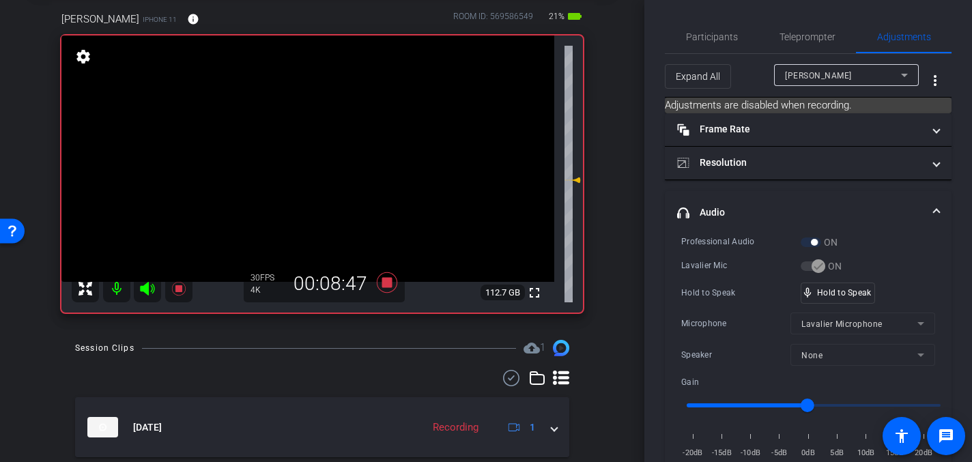
click at [311, 152] on video at bounding box center [307, 158] width 493 height 246
click at [284, 168] on video at bounding box center [307, 158] width 493 height 246
click at [306, 158] on video at bounding box center [307, 158] width 493 height 246
click at [317, 154] on video at bounding box center [307, 158] width 493 height 246
click at [300, 160] on video at bounding box center [307, 158] width 493 height 246
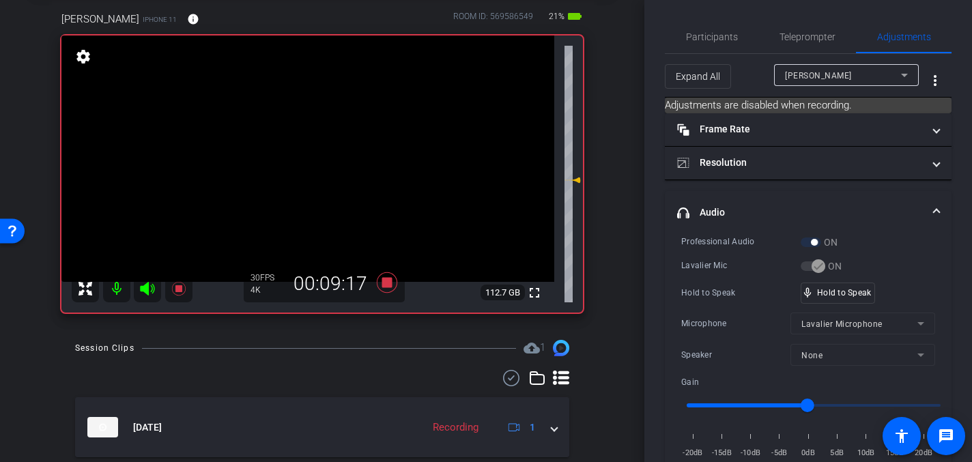
click at [312, 144] on video at bounding box center [307, 158] width 493 height 246
click at [311, 154] on video at bounding box center [307, 158] width 493 height 246
click at [308, 153] on video at bounding box center [307, 158] width 493 height 246
click at [309, 159] on video at bounding box center [307, 158] width 493 height 246
click at [306, 160] on video at bounding box center [307, 158] width 493 height 246
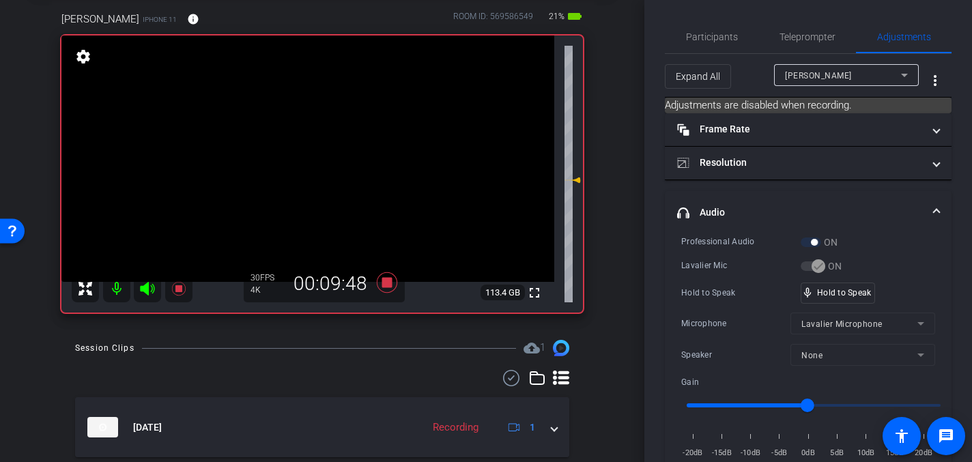
click at [305, 156] on video at bounding box center [307, 158] width 493 height 246
click at [307, 156] on video at bounding box center [307, 158] width 493 height 246
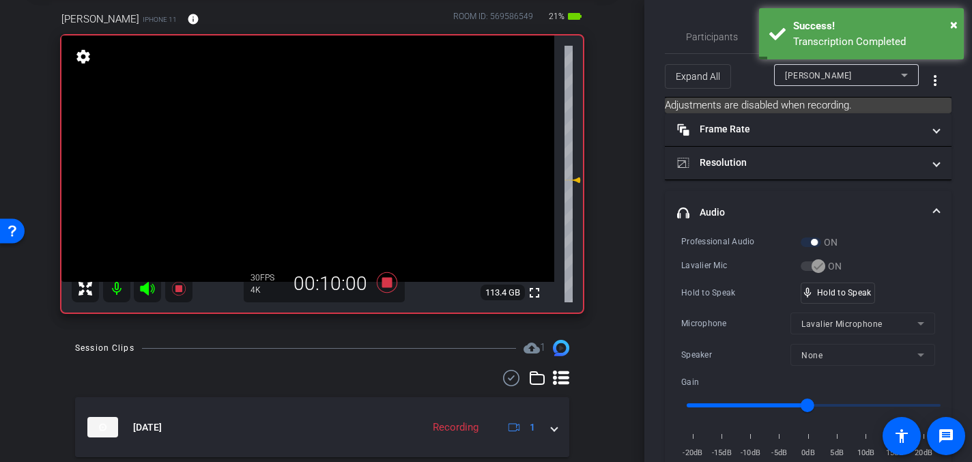
click at [315, 152] on video at bounding box center [307, 158] width 493 height 246
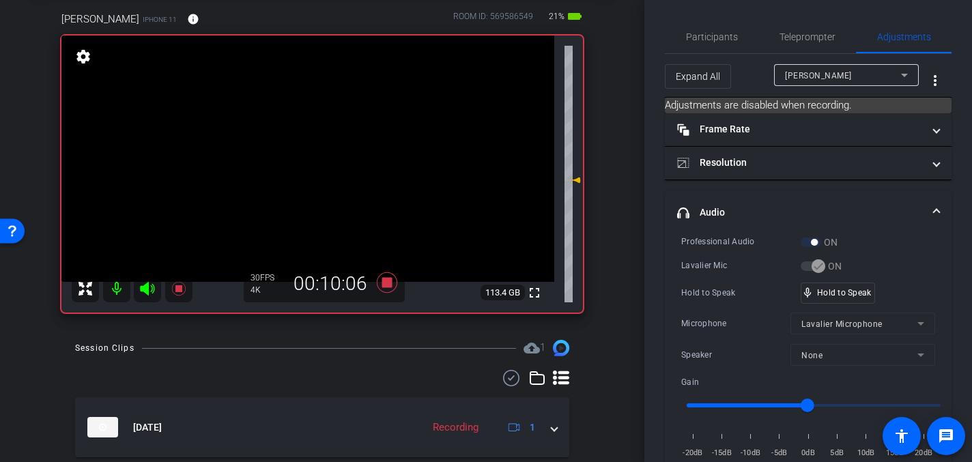
click at [310, 158] on video at bounding box center [307, 158] width 493 height 246
click at [309, 158] on video at bounding box center [307, 158] width 493 height 246
click at [304, 162] on video at bounding box center [307, 158] width 493 height 246
click at [385, 280] on icon at bounding box center [387, 282] width 20 height 20
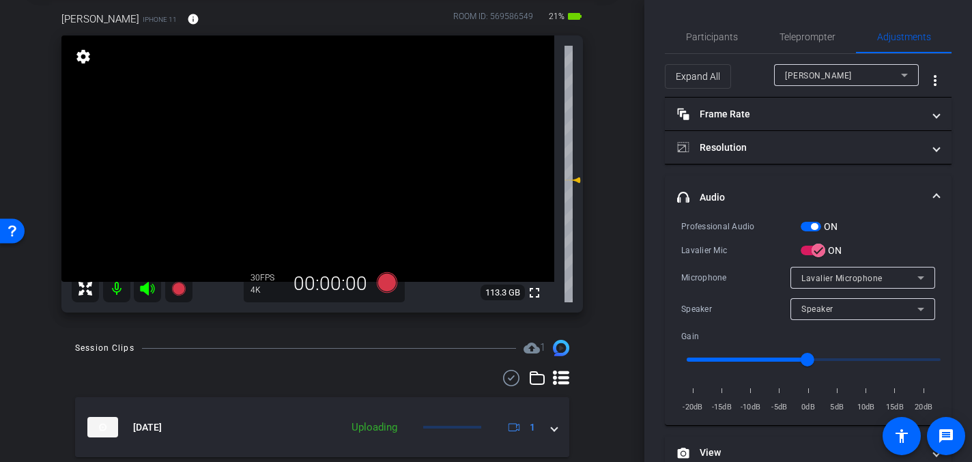
click at [295, 204] on video at bounding box center [307, 158] width 493 height 246
click at [293, 172] on video at bounding box center [307, 158] width 493 height 246
click at [285, 160] on video at bounding box center [307, 158] width 493 height 246
click at [299, 167] on video at bounding box center [307, 158] width 493 height 246
click at [289, 172] on video at bounding box center [307, 158] width 493 height 246
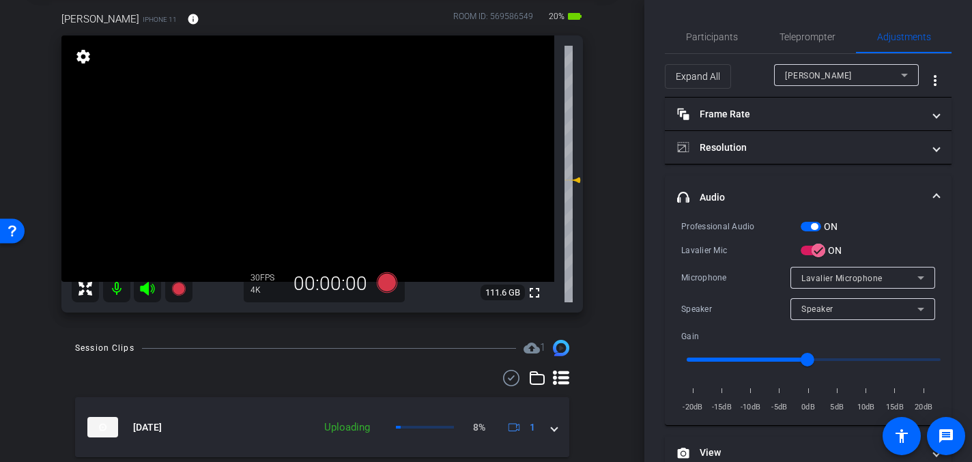
click at [289, 172] on video at bounding box center [307, 158] width 493 height 246
click at [386, 284] on icon at bounding box center [387, 282] width 20 height 20
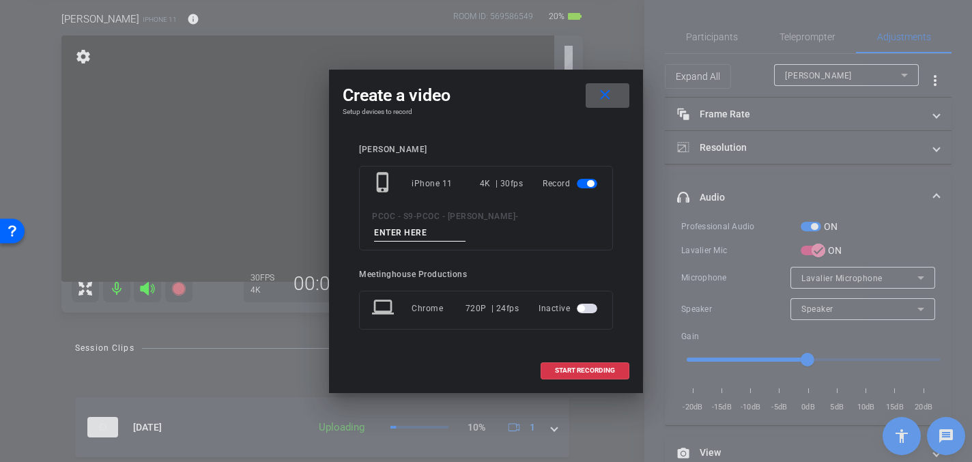
click at [465, 224] on input at bounding box center [419, 232] width 91 height 17
type input "904 - CLip 4"
click at [581, 367] on span "START RECORDING" at bounding box center [585, 370] width 60 height 7
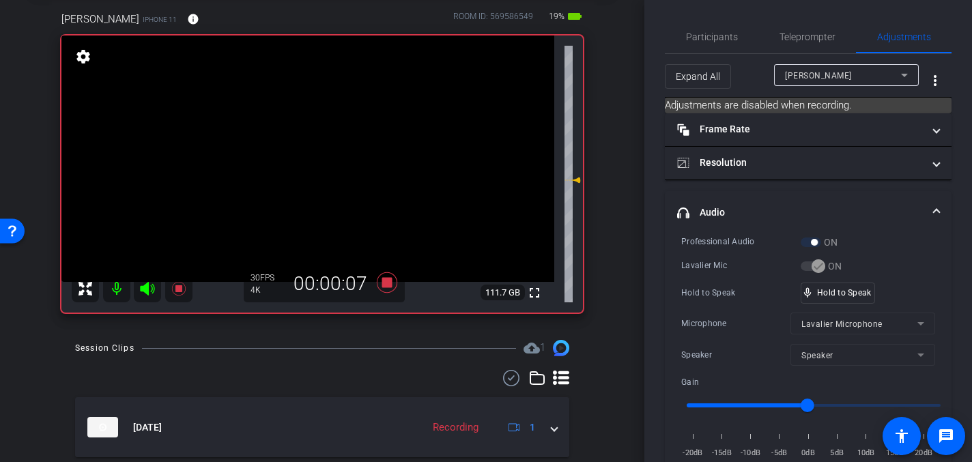
click at [306, 151] on video at bounding box center [307, 158] width 493 height 246
click at [312, 154] on video at bounding box center [307, 158] width 493 height 246
click at [312, 156] on video at bounding box center [307, 158] width 493 height 246
click at [308, 156] on video at bounding box center [307, 158] width 493 height 246
click at [313, 152] on video at bounding box center [307, 158] width 493 height 246
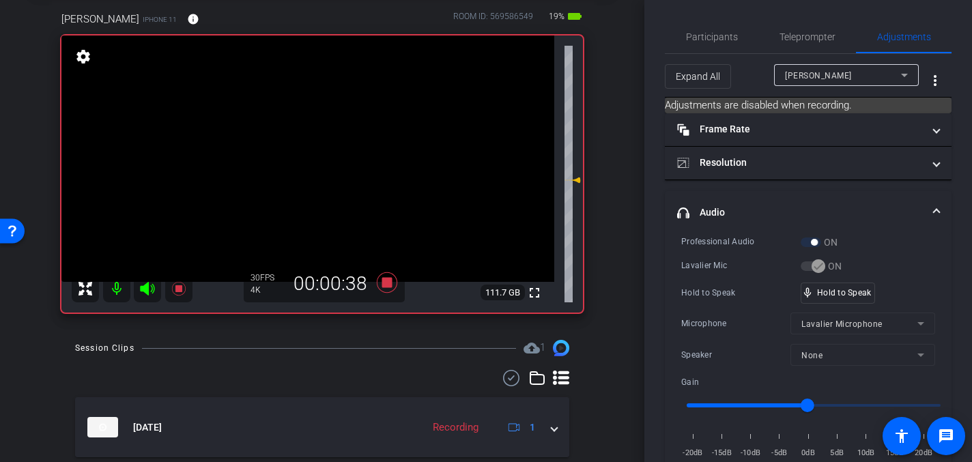
click at [312, 157] on video at bounding box center [307, 158] width 493 height 246
click at [306, 154] on video at bounding box center [307, 158] width 493 height 246
click at [303, 160] on video at bounding box center [307, 158] width 493 height 246
click at [309, 156] on video at bounding box center [307, 158] width 493 height 246
click at [308, 152] on video at bounding box center [307, 158] width 493 height 246
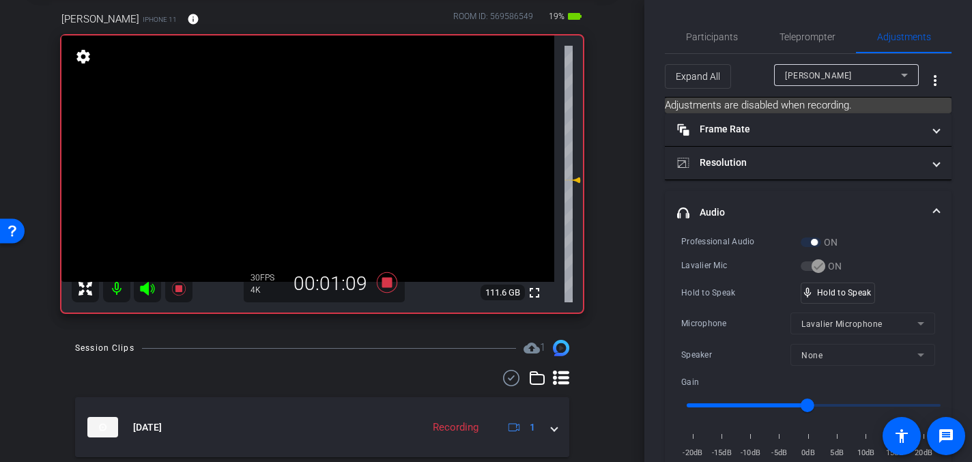
click at [311, 154] on video at bounding box center [307, 158] width 493 height 246
click at [306, 156] on video at bounding box center [307, 158] width 493 height 246
click at [310, 156] on video at bounding box center [307, 158] width 493 height 246
click at [312, 157] on video at bounding box center [307, 158] width 493 height 246
click at [313, 157] on video at bounding box center [307, 158] width 493 height 246
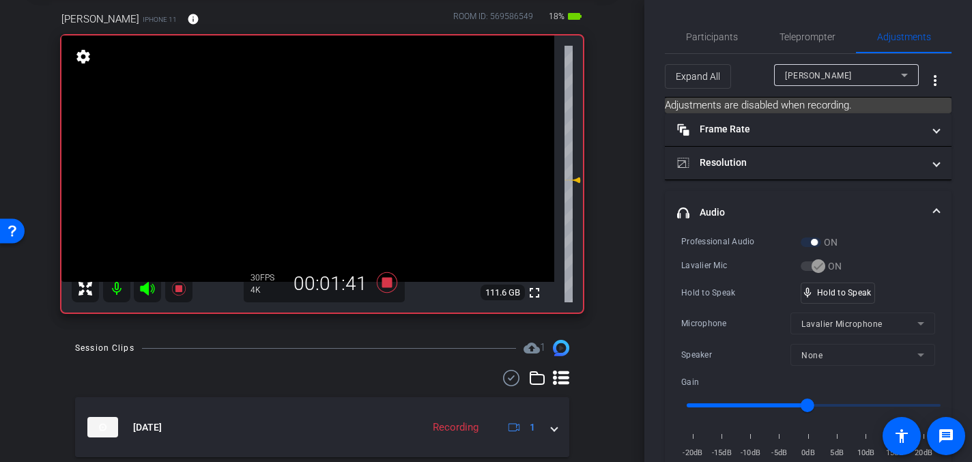
click at [308, 154] on video at bounding box center [307, 158] width 493 height 246
click at [315, 158] on video at bounding box center [307, 158] width 493 height 246
click at [318, 170] on video at bounding box center [307, 158] width 493 height 246
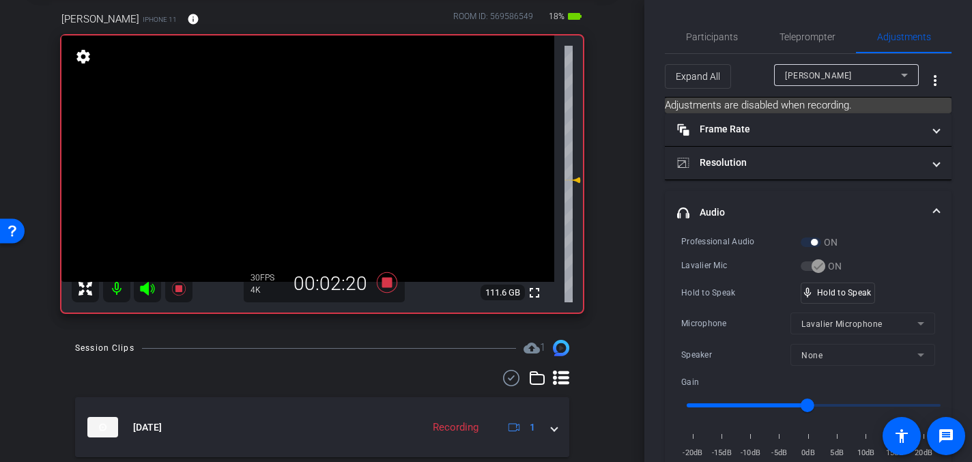
click at [306, 161] on video at bounding box center [307, 158] width 493 height 246
click at [303, 169] on video at bounding box center [307, 158] width 493 height 246
click at [309, 153] on video at bounding box center [307, 158] width 493 height 246
click at [310, 160] on video at bounding box center [307, 158] width 493 height 246
click at [312, 156] on video at bounding box center [307, 158] width 493 height 246
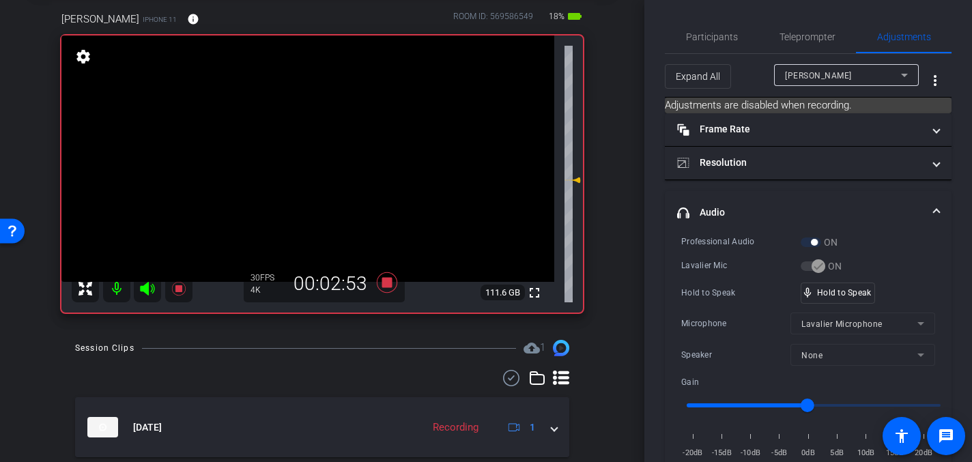
click at [317, 154] on video at bounding box center [307, 158] width 493 height 246
click at [314, 156] on video at bounding box center [307, 158] width 493 height 246
click at [311, 159] on video at bounding box center [307, 158] width 493 height 246
click at [313, 143] on video at bounding box center [307, 158] width 493 height 246
click at [303, 156] on video at bounding box center [307, 158] width 493 height 246
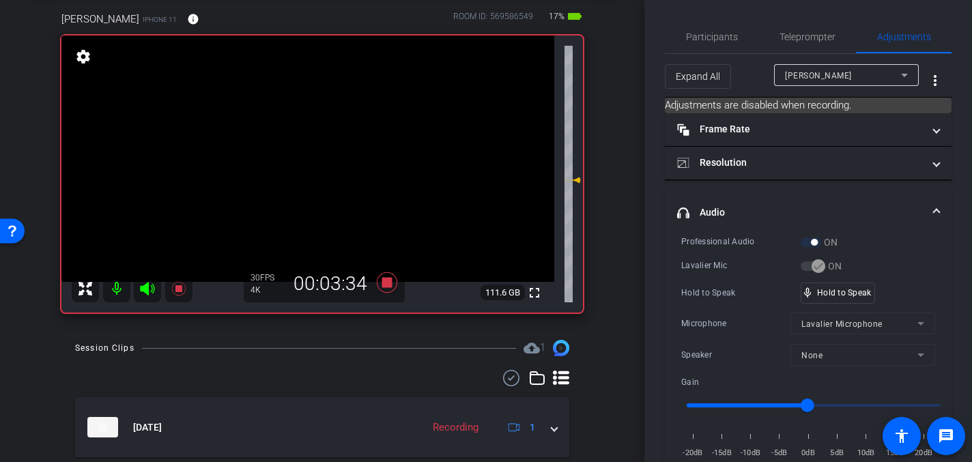
click at [310, 156] on video at bounding box center [307, 158] width 493 height 246
click at [310, 157] on video at bounding box center [307, 158] width 493 height 246
click at [310, 156] on video at bounding box center [307, 158] width 493 height 246
click at [317, 157] on video at bounding box center [307, 158] width 493 height 246
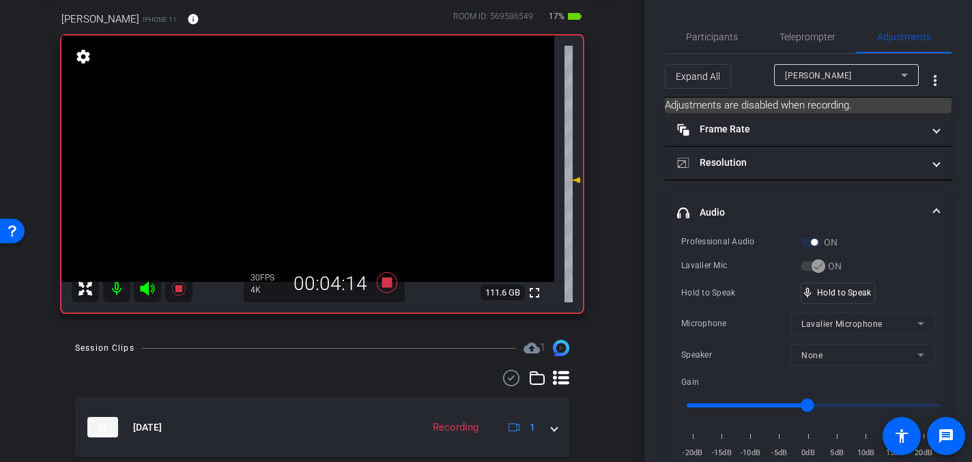
click at [310, 158] on video at bounding box center [307, 158] width 493 height 246
click at [308, 157] on video at bounding box center [307, 158] width 493 height 246
click at [314, 153] on video at bounding box center [307, 158] width 493 height 246
click at [308, 158] on video at bounding box center [307, 158] width 493 height 246
click at [313, 156] on video at bounding box center [307, 158] width 493 height 246
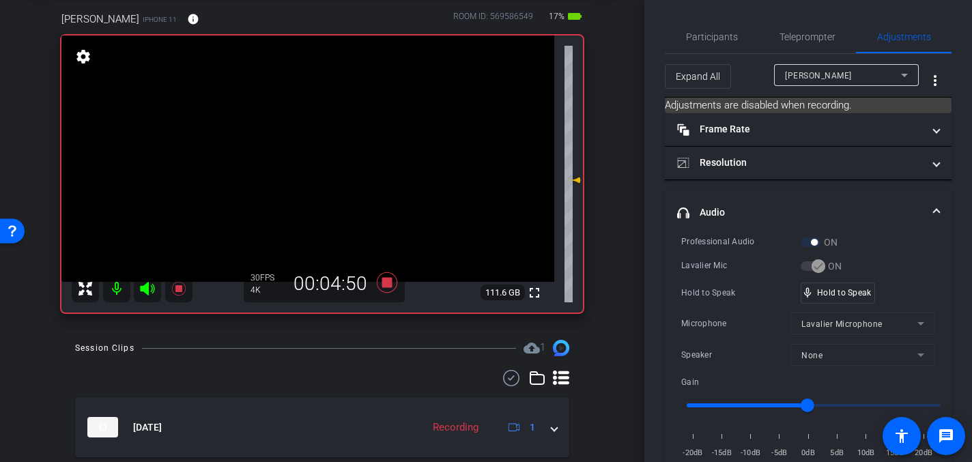
click at [307, 155] on video at bounding box center [307, 158] width 493 height 246
click at [316, 156] on video at bounding box center [307, 158] width 493 height 246
click at [314, 156] on video at bounding box center [307, 158] width 493 height 246
click at [385, 281] on icon at bounding box center [387, 282] width 20 height 20
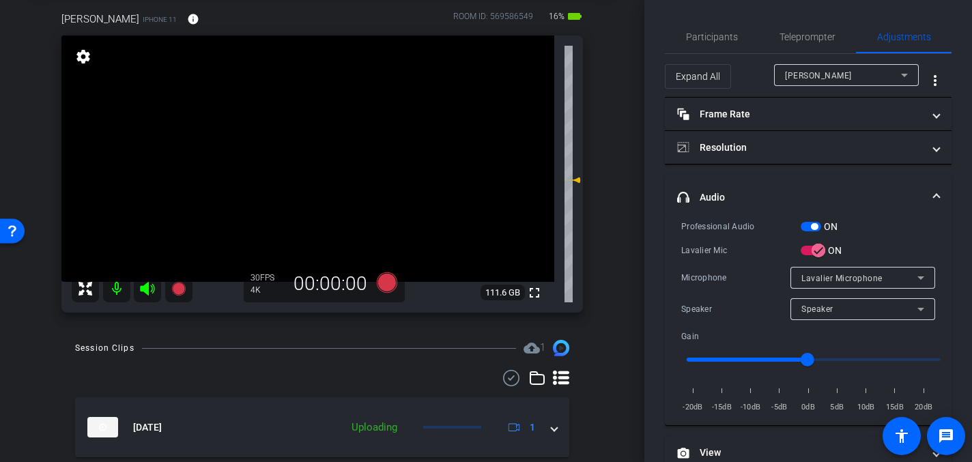
click at [304, 183] on video at bounding box center [307, 158] width 493 height 246
click at [308, 174] on video at bounding box center [307, 158] width 493 height 246
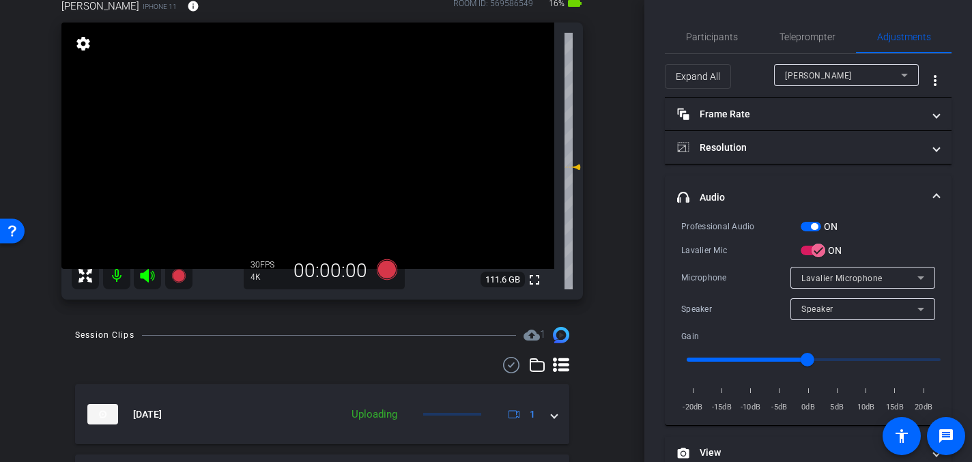
scroll to position [81, 0]
click at [307, 177] on video at bounding box center [307, 148] width 493 height 246
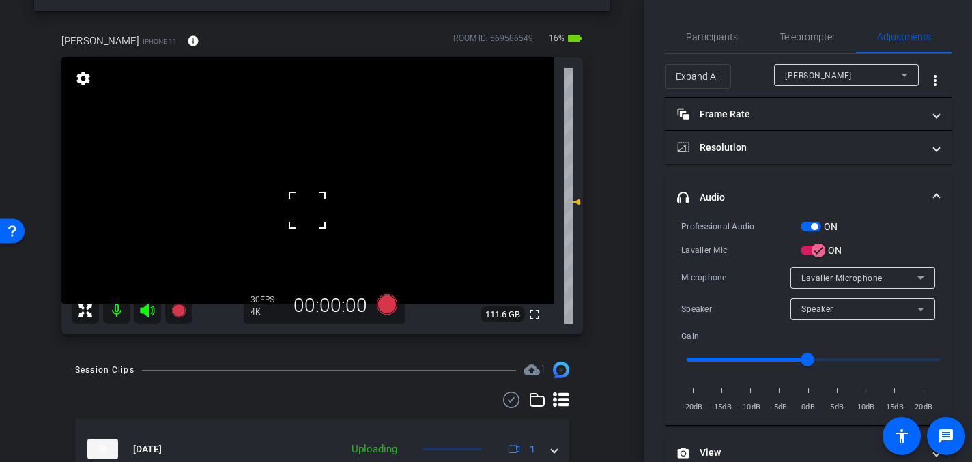
scroll to position [46, 0]
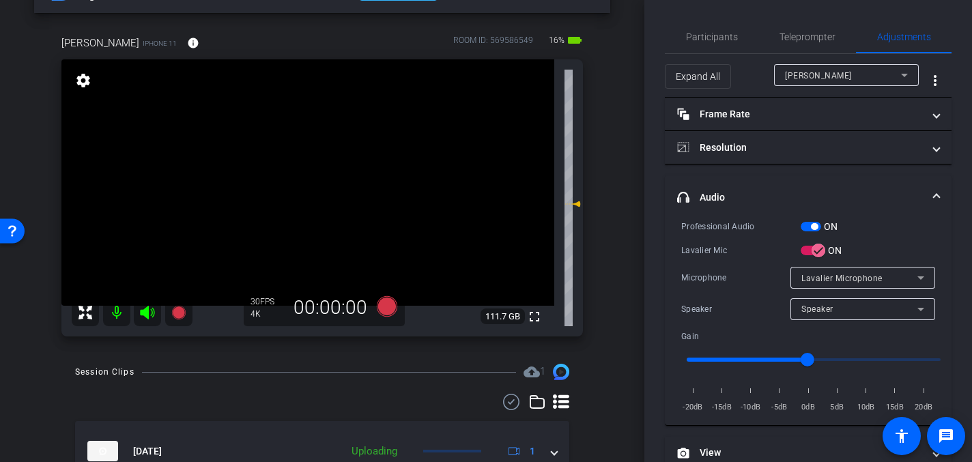
click at [308, 211] on video at bounding box center [307, 182] width 493 height 246
click at [306, 173] on video at bounding box center [307, 182] width 493 height 246
click at [304, 177] on video at bounding box center [307, 182] width 493 height 246
click at [300, 180] on video at bounding box center [307, 182] width 493 height 246
click at [300, 177] on video at bounding box center [307, 182] width 493 height 246
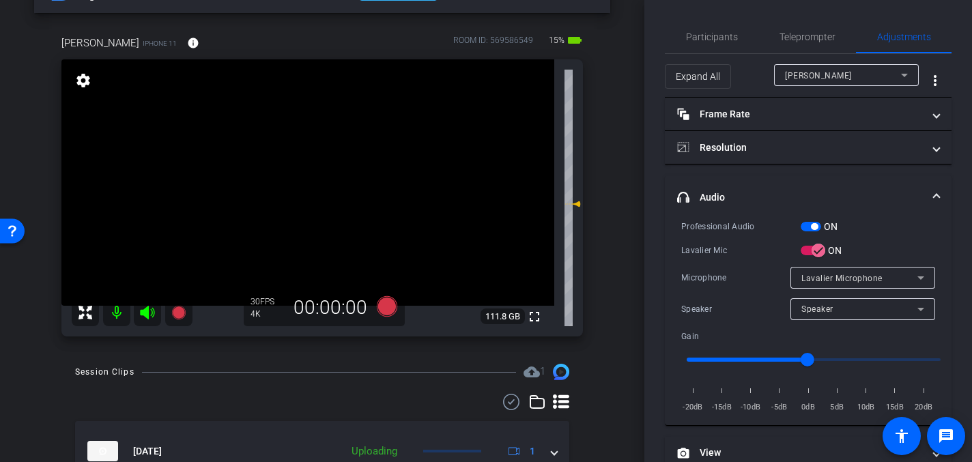
click at [319, 178] on video at bounding box center [307, 182] width 493 height 246
click at [388, 307] on icon at bounding box center [387, 306] width 20 height 20
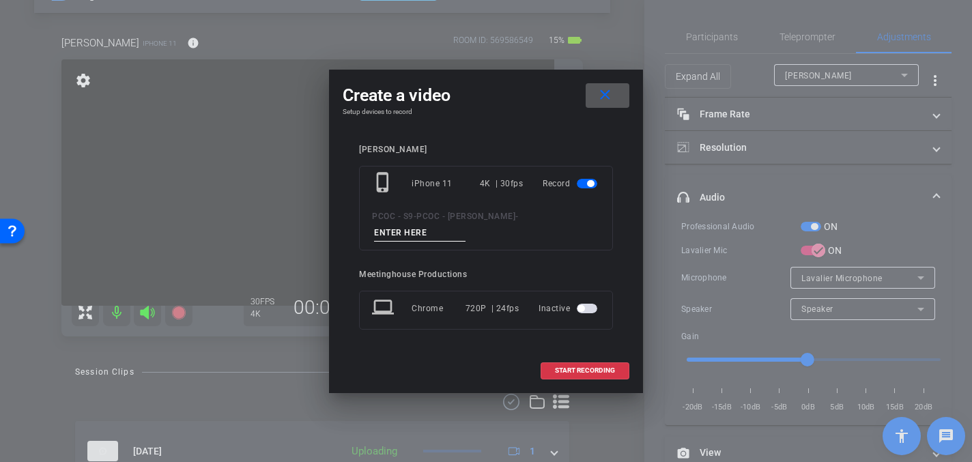
click at [465, 224] on input at bounding box center [419, 232] width 91 height 17
type input "904 - Clip 5"
click at [581, 367] on span "START RECORDING" at bounding box center [585, 370] width 60 height 7
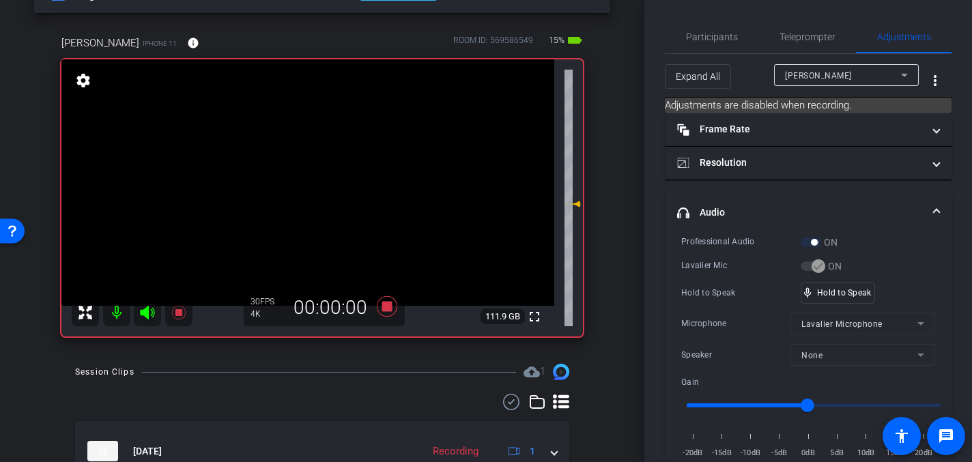
click at [252, 207] on video at bounding box center [307, 182] width 493 height 246
click at [306, 183] on video at bounding box center [307, 182] width 493 height 246
click at [297, 173] on video at bounding box center [307, 182] width 493 height 246
click at [319, 178] on video at bounding box center [307, 182] width 493 height 246
click at [306, 177] on video at bounding box center [307, 182] width 493 height 246
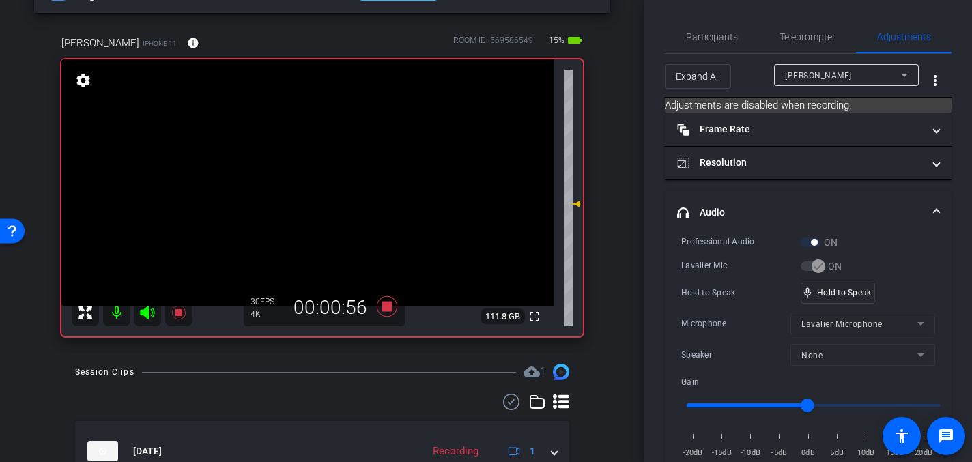
click at [319, 184] on video at bounding box center [307, 182] width 493 height 246
click at [306, 182] on video at bounding box center [307, 182] width 493 height 246
click at [310, 182] on video at bounding box center [307, 182] width 493 height 246
click at [319, 183] on video at bounding box center [307, 182] width 493 height 246
click at [315, 184] on video at bounding box center [307, 182] width 493 height 246
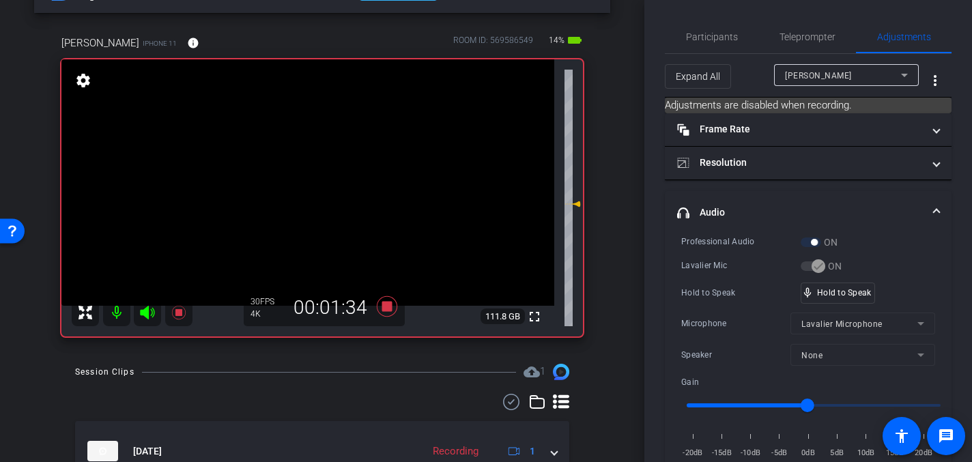
click at [311, 181] on video at bounding box center [307, 182] width 493 height 246
click at [314, 184] on video at bounding box center [307, 182] width 493 height 246
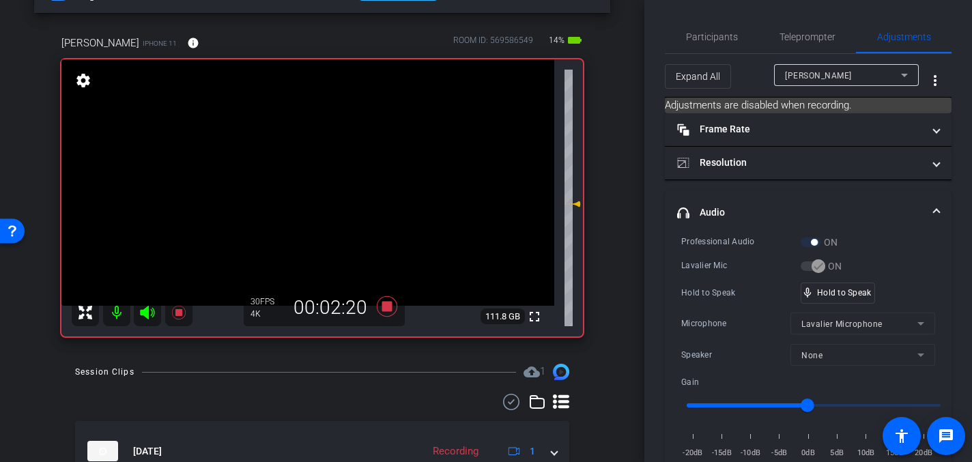
click at [314, 184] on video at bounding box center [307, 182] width 493 height 246
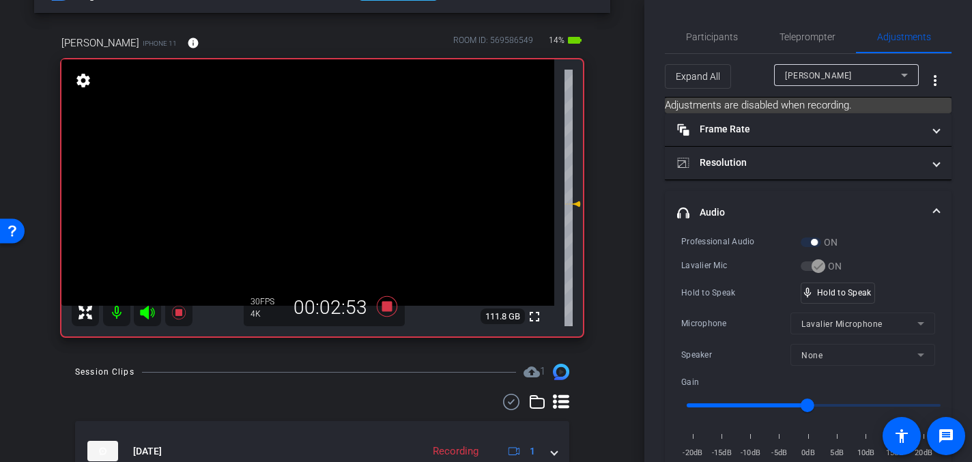
click at [314, 184] on video at bounding box center [307, 182] width 493 height 246
click at [385, 305] on icon at bounding box center [387, 306] width 20 height 20
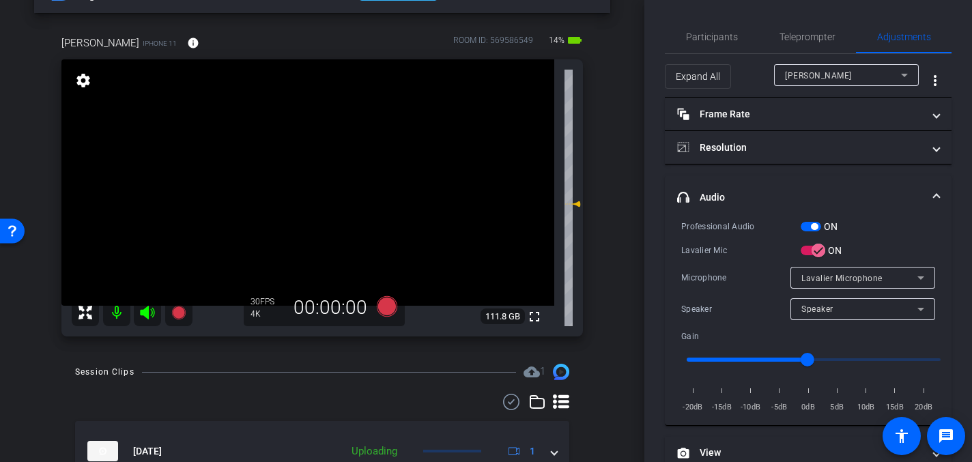
click at [272, 227] on video at bounding box center [307, 182] width 493 height 246
click at [265, 220] on video at bounding box center [307, 182] width 493 height 246
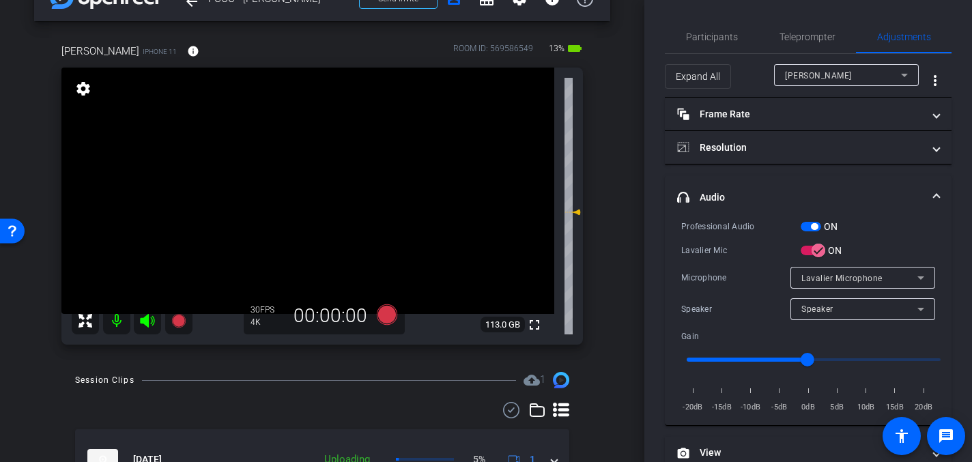
scroll to position [49, 0]
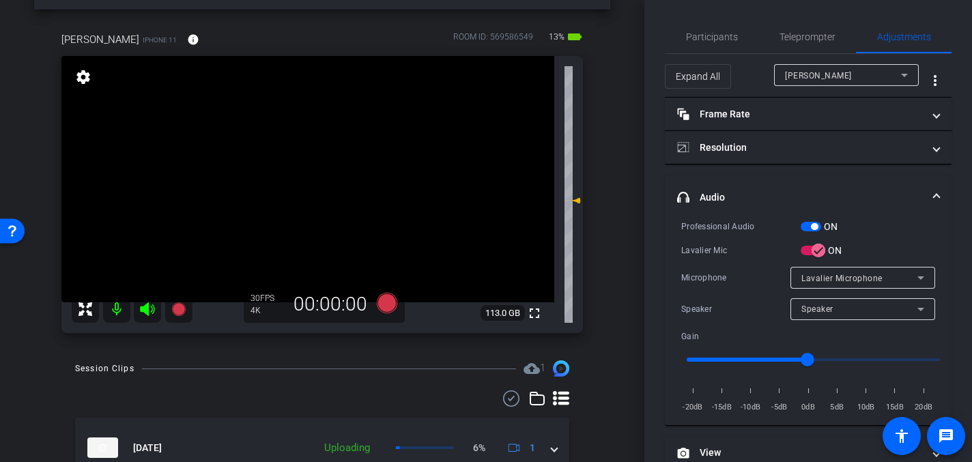
click at [325, 186] on video at bounding box center [307, 179] width 493 height 246
click at [293, 188] on video at bounding box center [307, 179] width 493 height 246
click at [305, 182] on video at bounding box center [307, 179] width 493 height 246
click at [314, 193] on video at bounding box center [307, 179] width 493 height 246
click at [296, 184] on video at bounding box center [307, 179] width 493 height 246
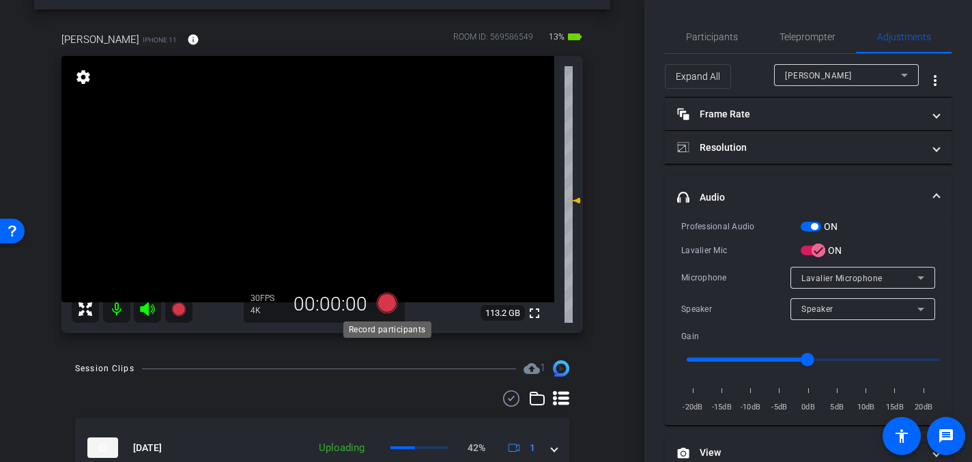
click at [387, 304] on icon at bounding box center [387, 303] width 20 height 20
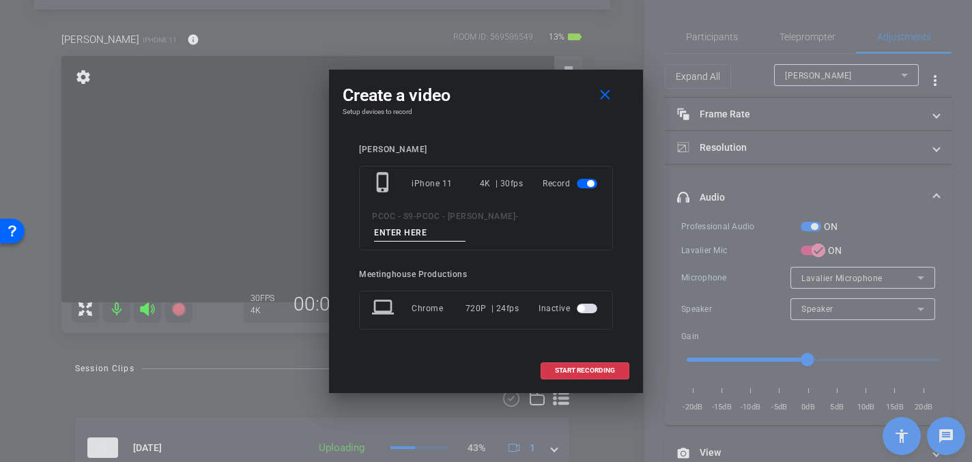
click at [465, 224] on input at bounding box center [419, 232] width 91 height 17
type input "904 - Clip 6"
click at [592, 367] on span "START RECORDING" at bounding box center [585, 370] width 60 height 7
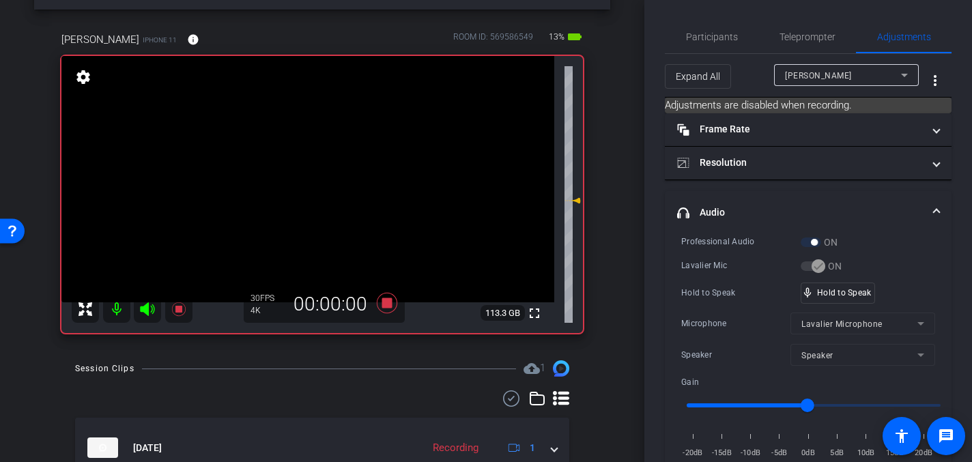
click at [305, 201] on video at bounding box center [307, 179] width 493 height 246
click at [305, 171] on video at bounding box center [307, 179] width 493 height 246
click at [306, 173] on video at bounding box center [307, 179] width 493 height 246
click at [306, 177] on video at bounding box center [307, 179] width 493 height 246
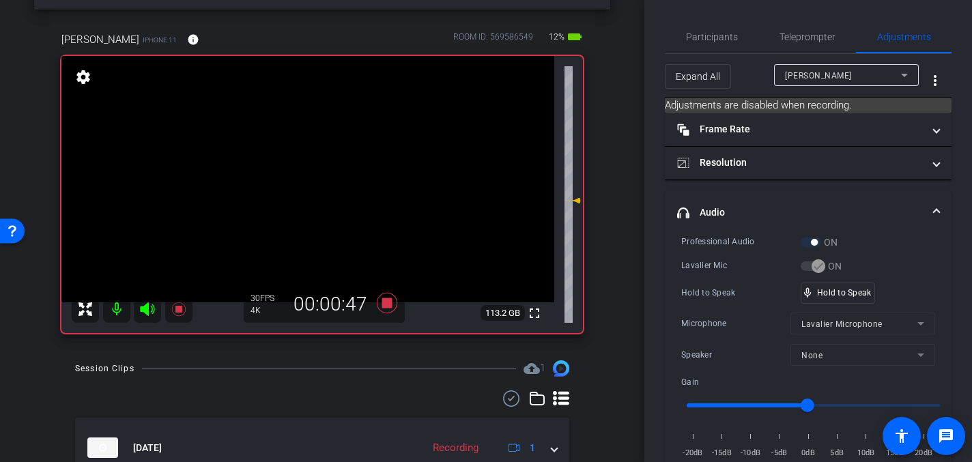
click at [307, 177] on video at bounding box center [307, 179] width 493 height 246
click at [311, 176] on video at bounding box center [307, 179] width 493 height 246
click at [310, 179] on video at bounding box center [307, 179] width 493 height 246
click at [311, 185] on video at bounding box center [307, 179] width 493 height 246
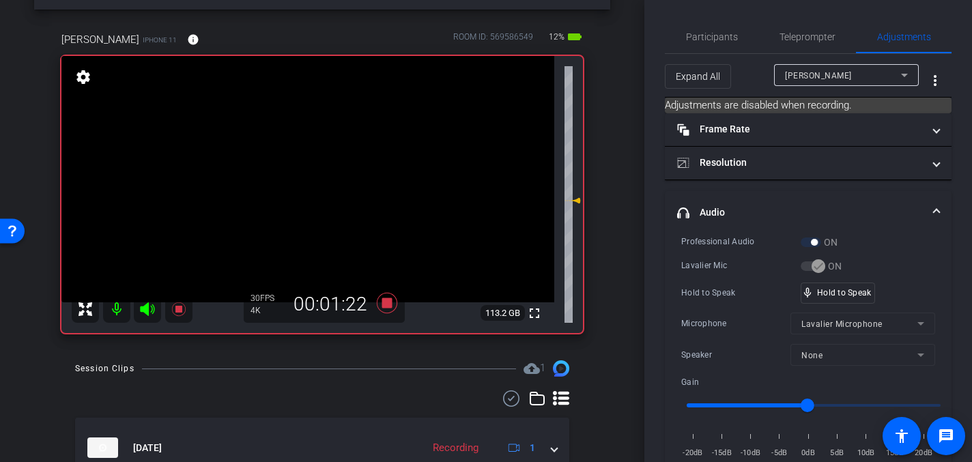
click at [311, 185] on video at bounding box center [307, 179] width 493 height 246
click at [316, 181] on video at bounding box center [307, 179] width 493 height 246
click at [308, 181] on video at bounding box center [307, 179] width 493 height 246
click at [313, 180] on video at bounding box center [307, 179] width 493 height 246
click at [307, 181] on video at bounding box center [307, 179] width 493 height 246
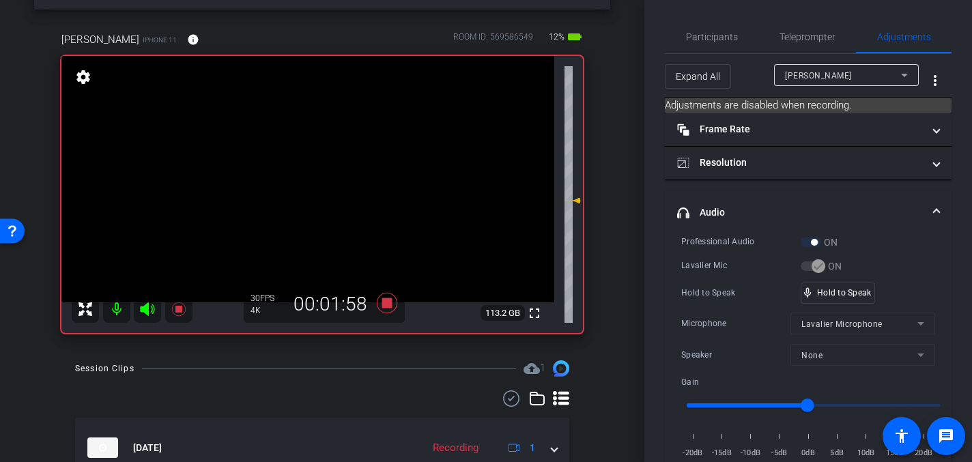
click at [302, 184] on video at bounding box center [307, 179] width 493 height 246
click at [309, 168] on video at bounding box center [307, 179] width 493 height 246
click at [310, 171] on video at bounding box center [307, 179] width 493 height 246
click at [304, 184] on video at bounding box center [307, 179] width 493 height 246
click at [315, 181] on video at bounding box center [307, 179] width 493 height 246
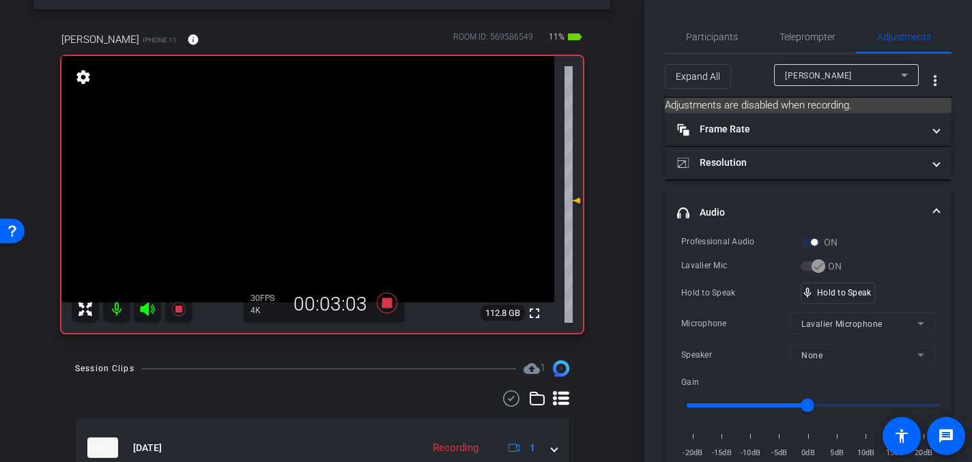
click at [308, 179] on video at bounding box center [307, 179] width 493 height 246
click at [307, 175] on video at bounding box center [307, 179] width 493 height 246
click at [306, 177] on video at bounding box center [307, 179] width 493 height 246
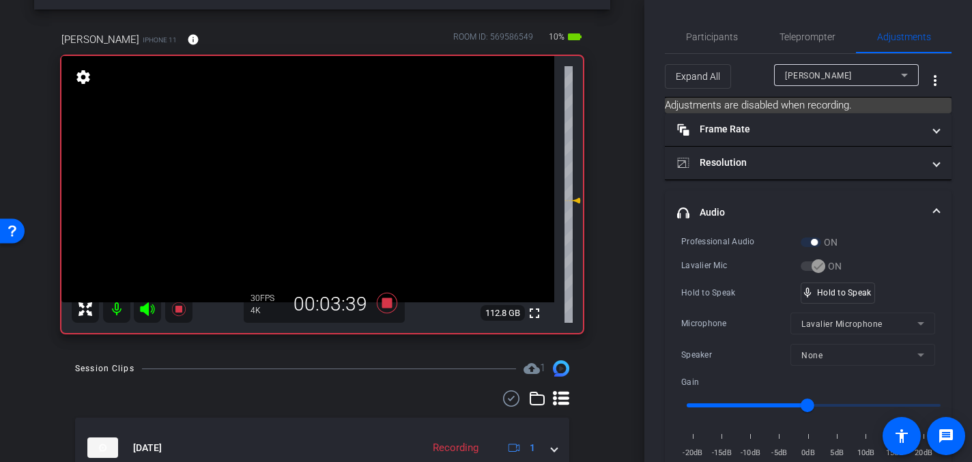
click at [312, 179] on video at bounding box center [307, 179] width 493 height 246
click at [310, 183] on video at bounding box center [307, 179] width 493 height 246
click at [309, 185] on video at bounding box center [307, 179] width 493 height 246
click at [312, 182] on video at bounding box center [307, 179] width 493 height 246
click at [310, 153] on video at bounding box center [307, 179] width 493 height 246
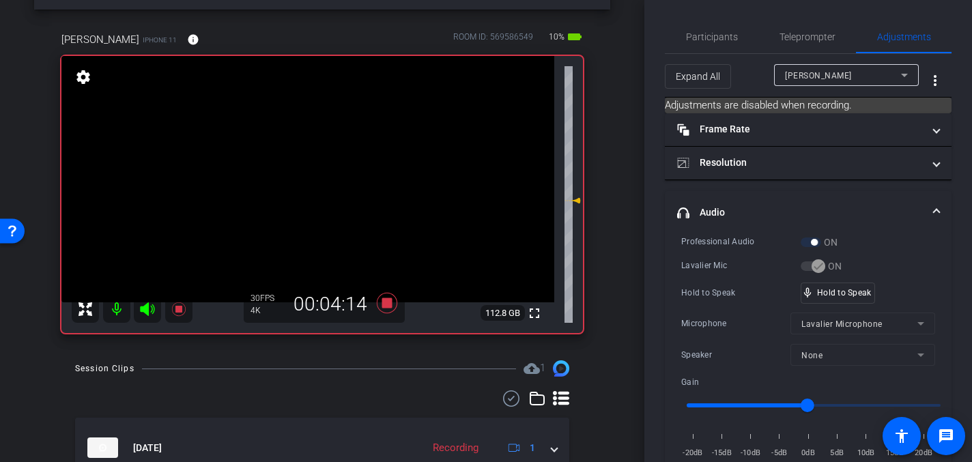
click at [304, 173] on video at bounding box center [307, 179] width 493 height 246
click at [306, 179] on video at bounding box center [307, 179] width 493 height 246
click at [307, 175] on video at bounding box center [307, 179] width 493 height 246
click at [313, 179] on video at bounding box center [307, 179] width 493 height 246
click at [312, 181] on video at bounding box center [307, 179] width 493 height 246
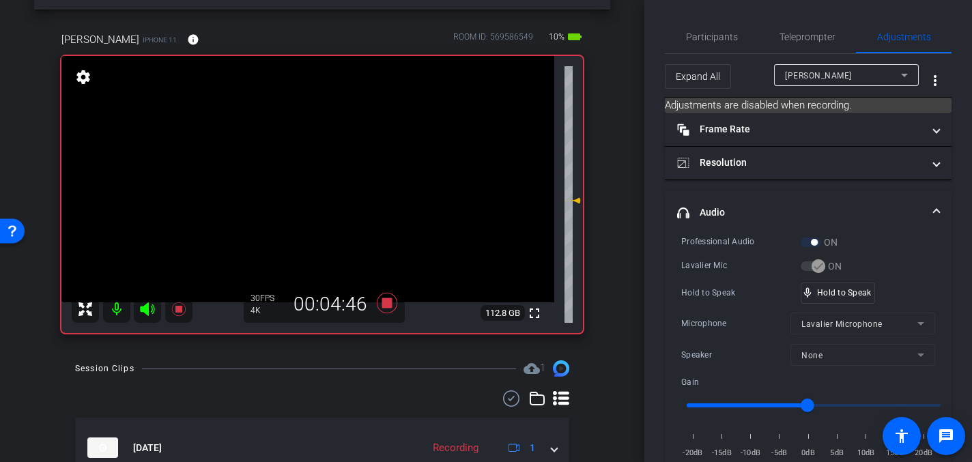
click at [311, 181] on video at bounding box center [307, 179] width 493 height 246
click at [310, 185] on video at bounding box center [307, 179] width 493 height 246
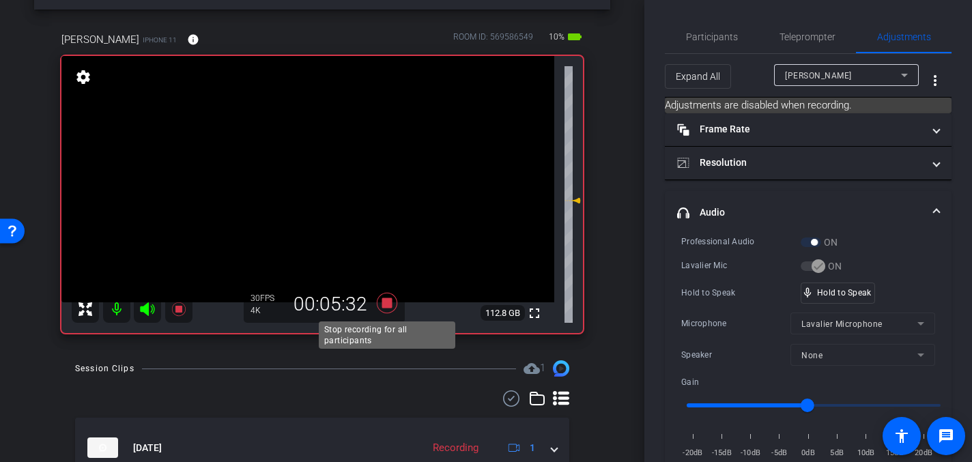
click at [390, 305] on icon at bounding box center [387, 303] width 20 height 20
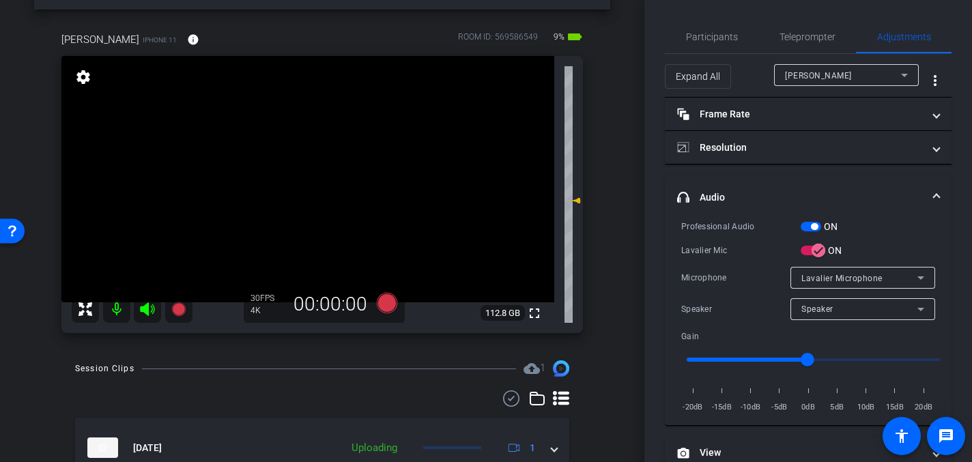
click at [321, 179] on video at bounding box center [307, 179] width 493 height 246
click at [293, 217] on video at bounding box center [307, 179] width 493 height 246
click at [293, 171] on video at bounding box center [307, 179] width 493 height 246
click at [297, 180] on video at bounding box center [307, 179] width 493 height 246
click at [297, 171] on video at bounding box center [307, 179] width 493 height 246
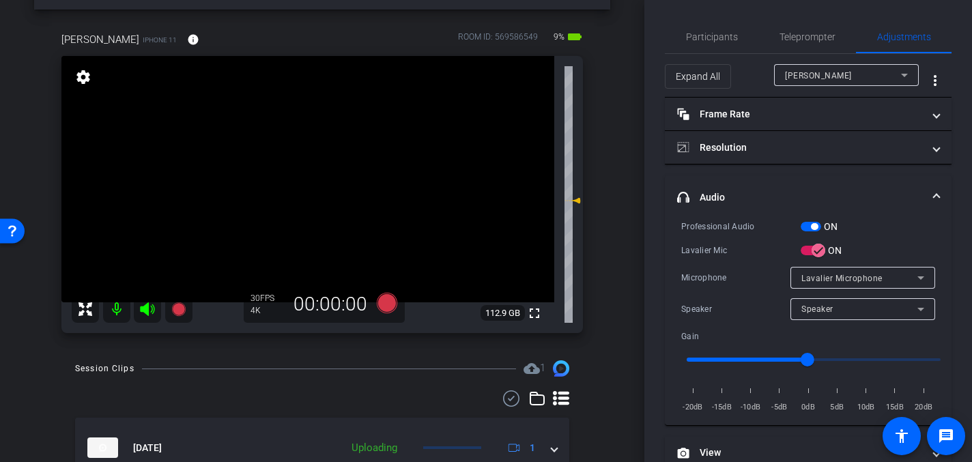
click at [289, 181] on video at bounding box center [307, 179] width 493 height 246
click at [299, 181] on video at bounding box center [307, 179] width 493 height 246
click at [298, 179] on video at bounding box center [307, 179] width 493 height 246
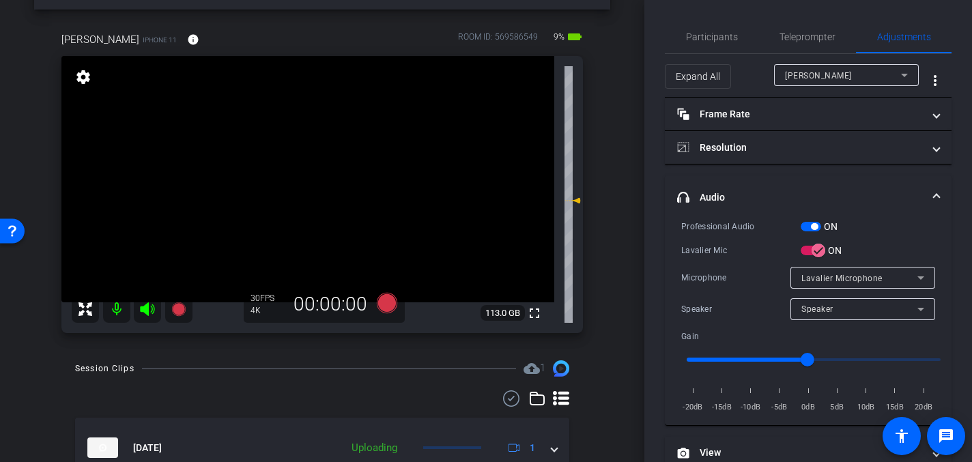
click at [302, 171] on video at bounding box center [307, 179] width 493 height 246
click at [257, 206] on video at bounding box center [307, 179] width 493 height 246
click at [390, 306] on icon at bounding box center [387, 303] width 20 height 20
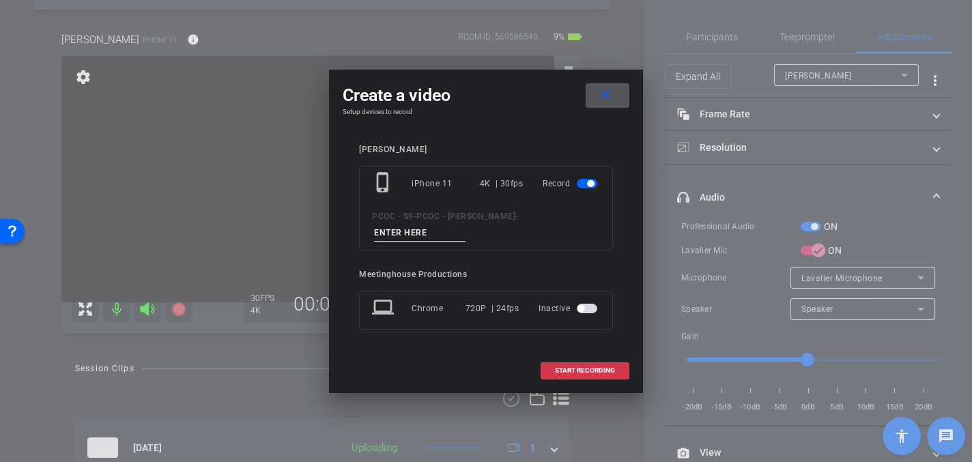
click at [465, 225] on input at bounding box center [419, 232] width 91 height 17
type input "904 - Clip 7"
click at [571, 367] on span "START RECORDING" at bounding box center [585, 370] width 60 height 7
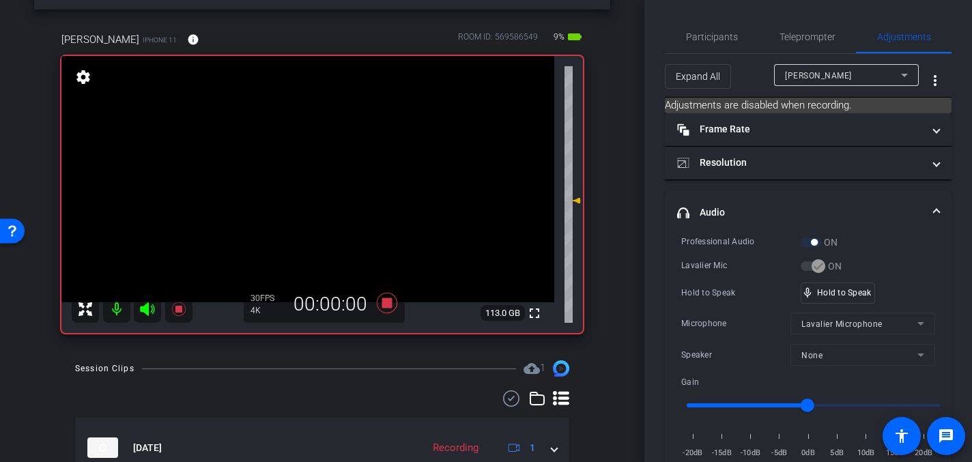
click at [290, 200] on video at bounding box center [307, 179] width 493 height 246
click at [310, 164] on video at bounding box center [307, 179] width 493 height 246
click at [305, 171] on video at bounding box center [307, 179] width 493 height 246
click at [307, 180] on video at bounding box center [307, 179] width 493 height 246
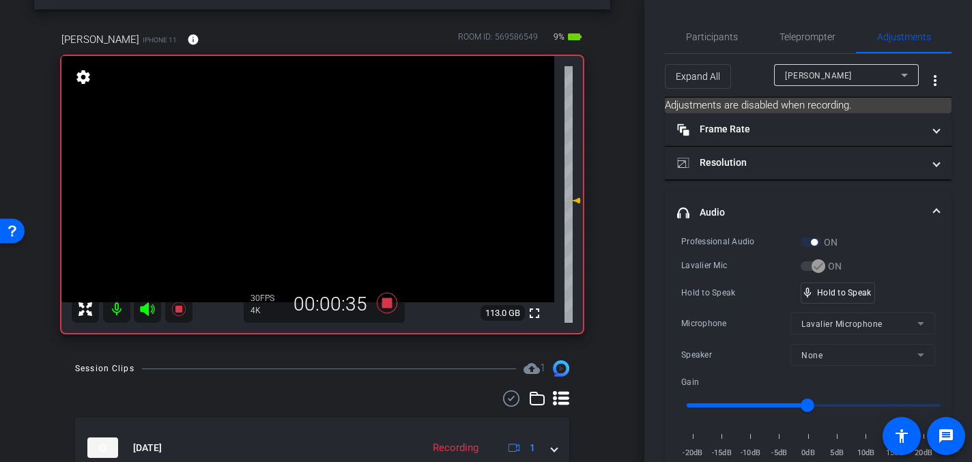
click at [306, 182] on video at bounding box center [307, 179] width 493 height 246
click at [307, 175] on video at bounding box center [307, 179] width 493 height 246
click at [304, 181] on video at bounding box center [307, 179] width 493 height 246
click at [304, 181] on div at bounding box center [304, 181] width 34 height 34
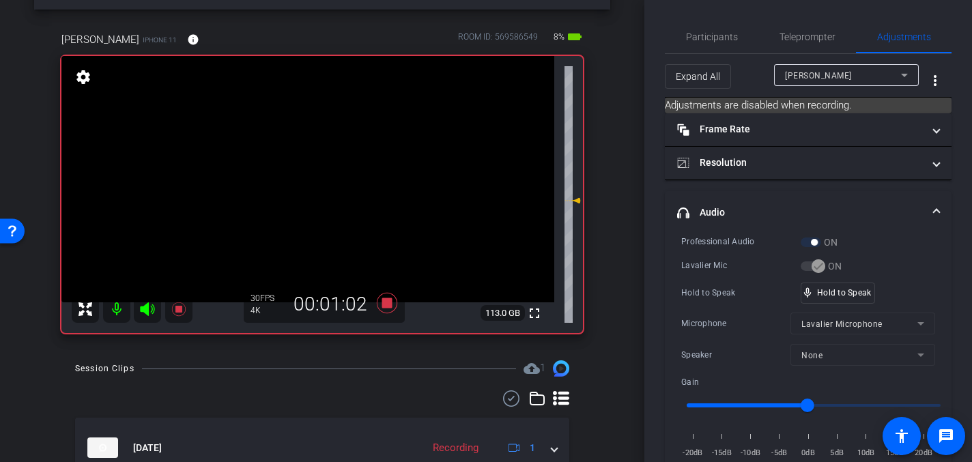
click at [308, 176] on video at bounding box center [307, 179] width 493 height 246
click at [304, 179] on video at bounding box center [307, 179] width 493 height 246
click at [309, 177] on video at bounding box center [307, 179] width 493 height 246
click at [306, 178] on video at bounding box center [307, 179] width 493 height 246
click at [307, 172] on video at bounding box center [307, 179] width 493 height 246
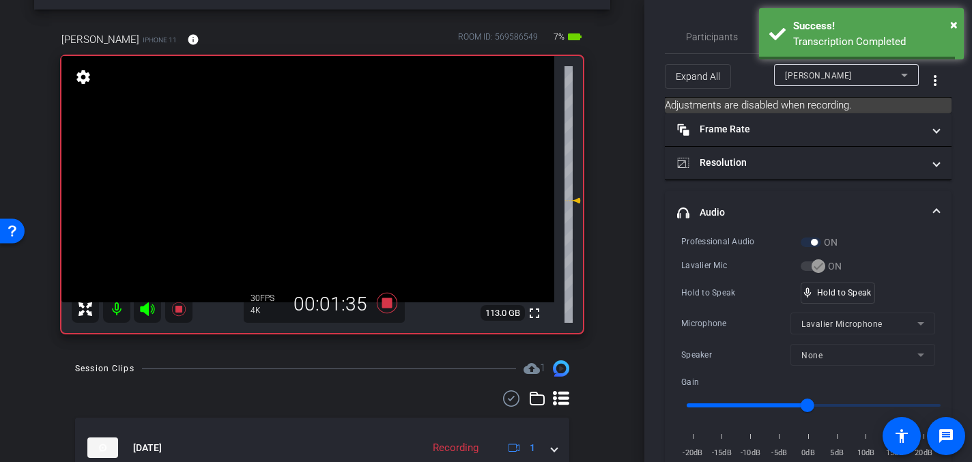
click at [305, 176] on video at bounding box center [307, 179] width 493 height 246
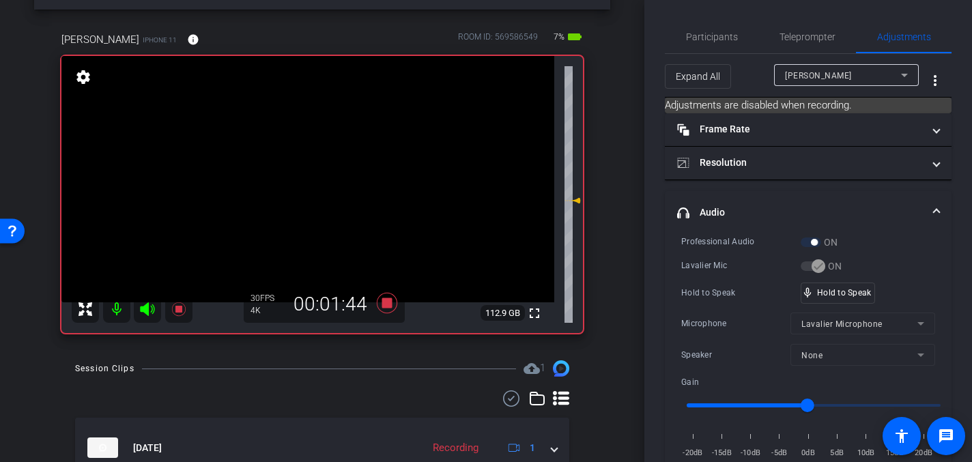
click at [316, 180] on video at bounding box center [307, 179] width 493 height 246
click at [312, 183] on video at bounding box center [307, 179] width 493 height 246
click at [310, 179] on video at bounding box center [307, 179] width 493 height 246
click at [306, 181] on video at bounding box center [307, 179] width 493 height 246
click at [306, 179] on video at bounding box center [307, 179] width 493 height 246
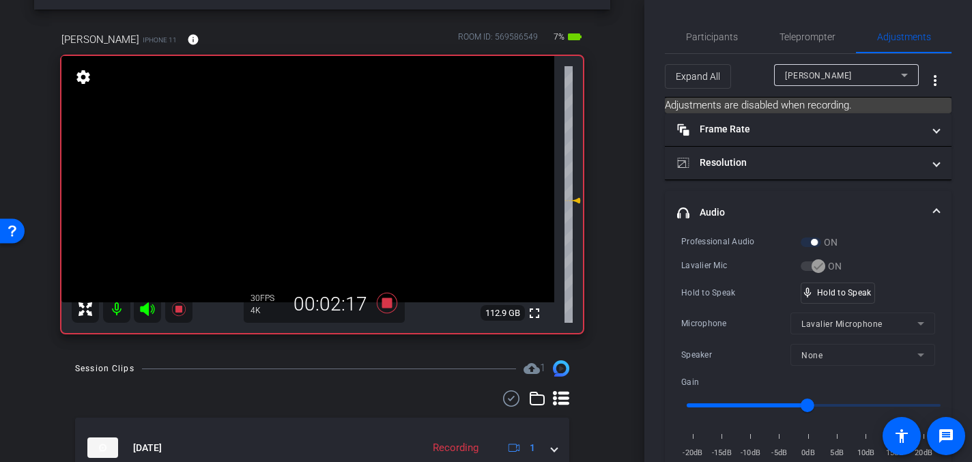
click at [308, 174] on video at bounding box center [307, 179] width 493 height 246
click at [308, 177] on video at bounding box center [307, 179] width 493 height 246
click at [308, 181] on video at bounding box center [307, 179] width 493 height 246
click at [296, 224] on video at bounding box center [307, 179] width 493 height 246
click at [296, 205] on video at bounding box center [307, 179] width 493 height 246
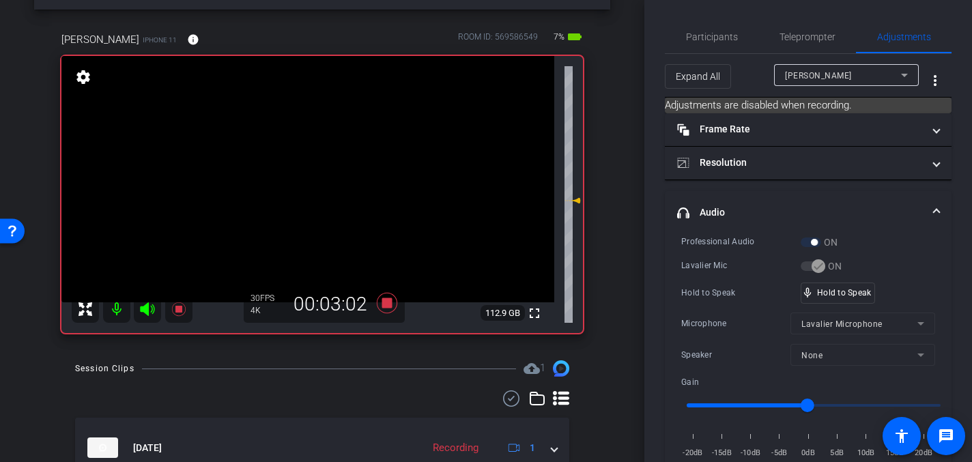
click at [308, 214] on video at bounding box center [307, 179] width 493 height 246
click at [301, 190] on video at bounding box center [307, 179] width 493 height 246
click at [301, 169] on video at bounding box center [307, 179] width 493 height 246
click at [302, 181] on video at bounding box center [307, 179] width 493 height 246
click at [315, 173] on video at bounding box center [307, 179] width 493 height 246
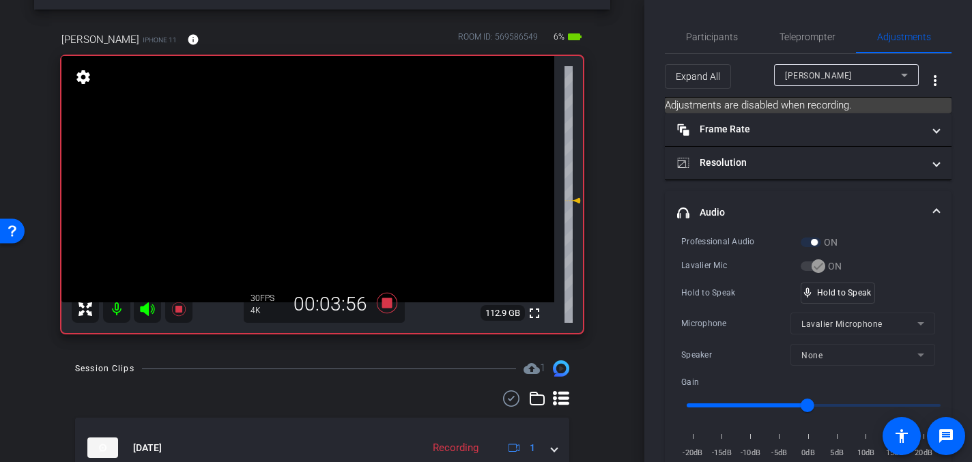
click at [306, 199] on video at bounding box center [307, 179] width 493 height 246
click at [312, 176] on video at bounding box center [307, 179] width 493 height 246
click at [309, 179] on video at bounding box center [307, 179] width 493 height 246
click at [310, 175] on video at bounding box center [307, 179] width 493 height 246
click at [307, 178] on video at bounding box center [307, 179] width 493 height 246
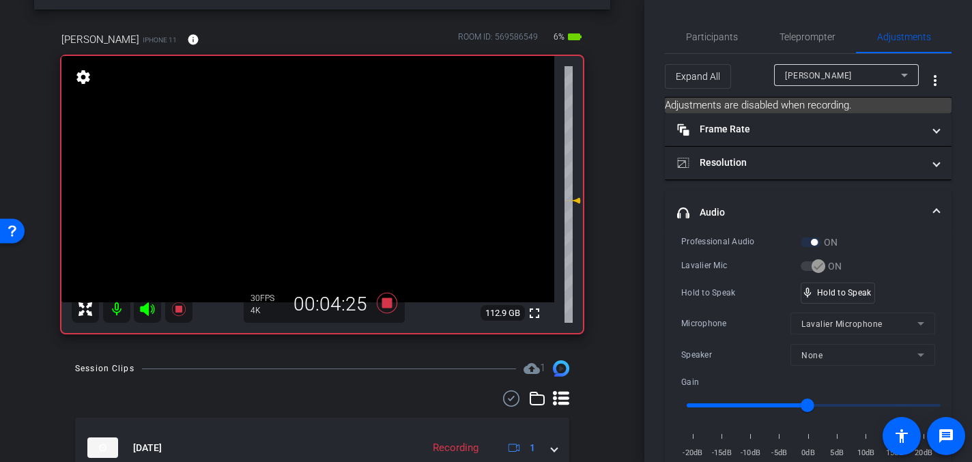
click at [308, 178] on video at bounding box center [307, 179] width 493 height 246
click at [306, 178] on video at bounding box center [307, 179] width 493 height 246
click at [310, 177] on video at bounding box center [307, 179] width 493 height 246
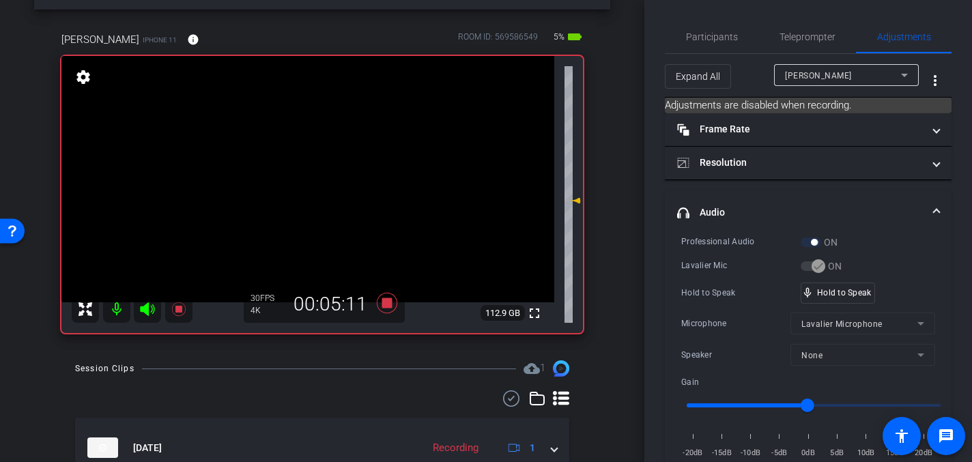
click at [306, 179] on video at bounding box center [307, 179] width 493 height 246
click at [306, 174] on video at bounding box center [307, 179] width 493 height 246
click at [306, 173] on video at bounding box center [307, 179] width 493 height 246
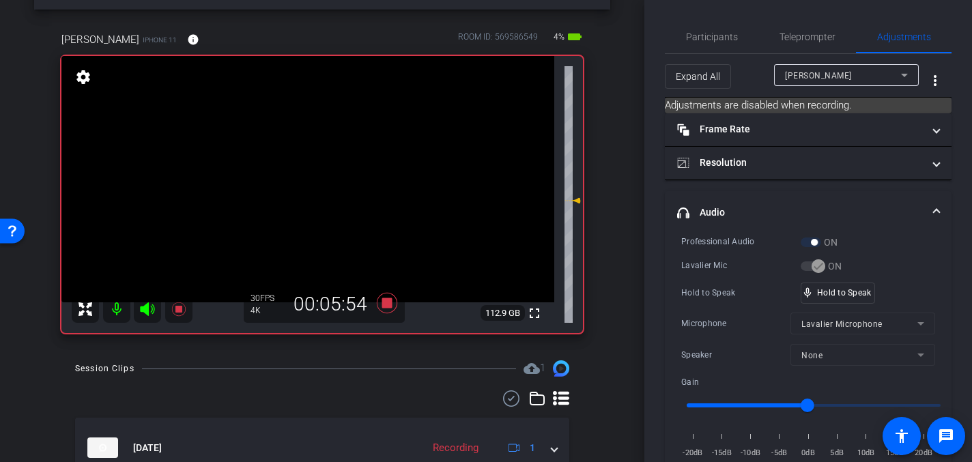
click at [306, 173] on video at bounding box center [307, 179] width 493 height 246
click at [306, 181] on video at bounding box center [307, 179] width 493 height 246
click at [312, 184] on video at bounding box center [307, 179] width 493 height 246
click at [309, 181] on video at bounding box center [307, 179] width 493 height 246
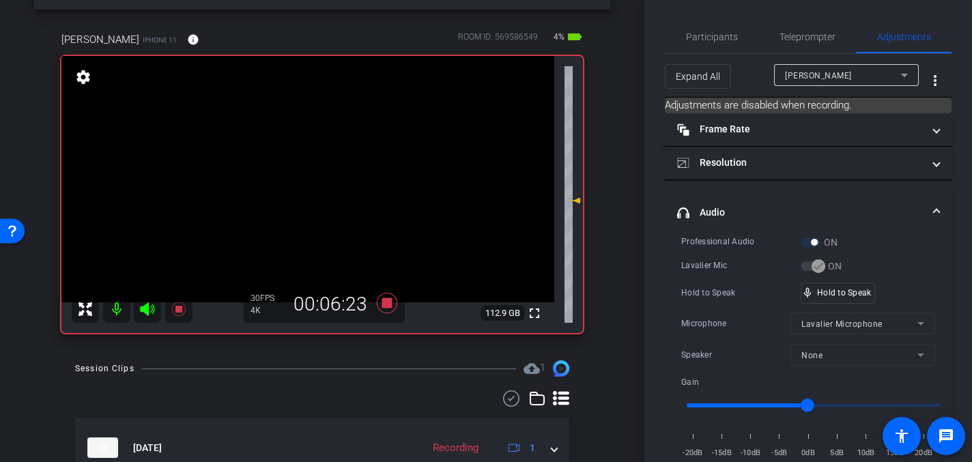
click at [310, 181] on video at bounding box center [307, 179] width 493 height 246
click at [306, 179] on video at bounding box center [307, 179] width 493 height 246
click at [388, 303] on icon at bounding box center [387, 303] width 20 height 20
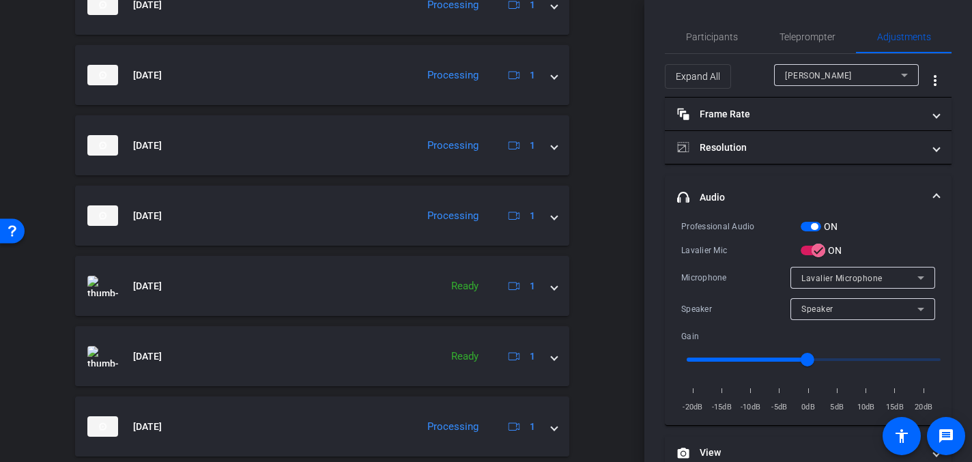
scroll to position [0, 0]
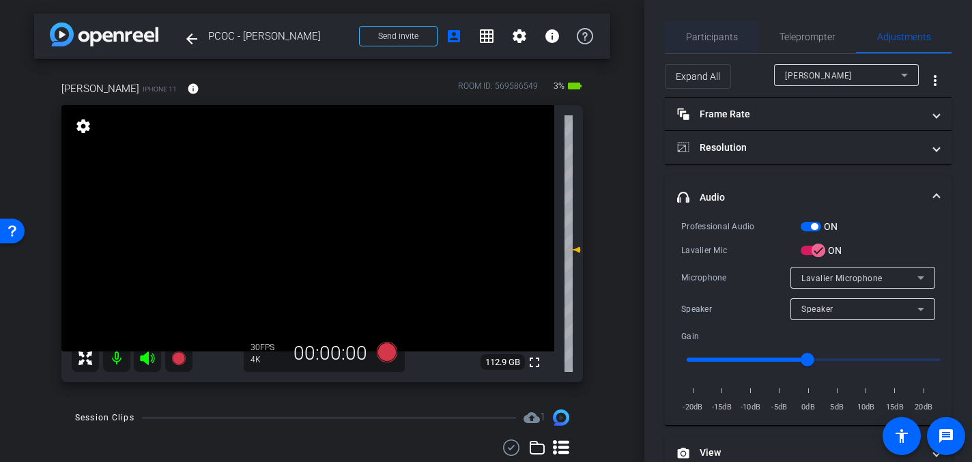
click at [695, 40] on span "Participants" at bounding box center [712, 37] width 52 height 10
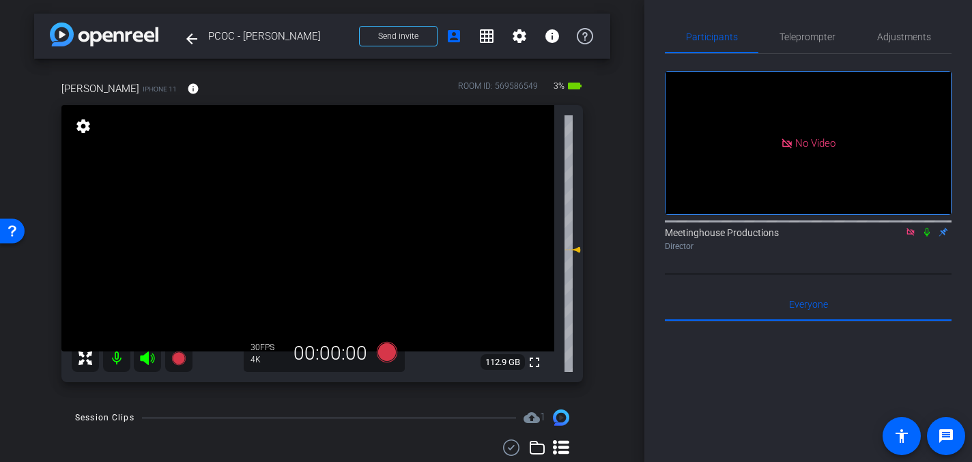
click at [927, 227] on icon at bounding box center [926, 232] width 11 height 10
